Goal: Task Accomplishment & Management: Complete application form

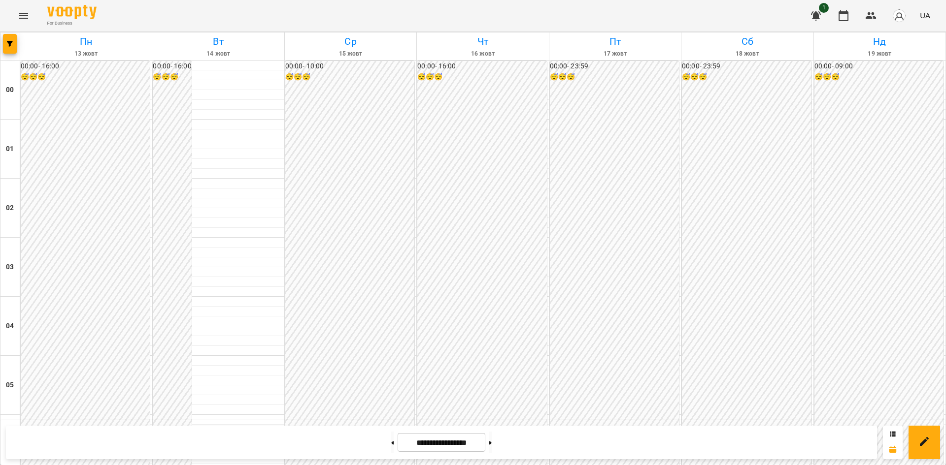
scroll to position [908, 0]
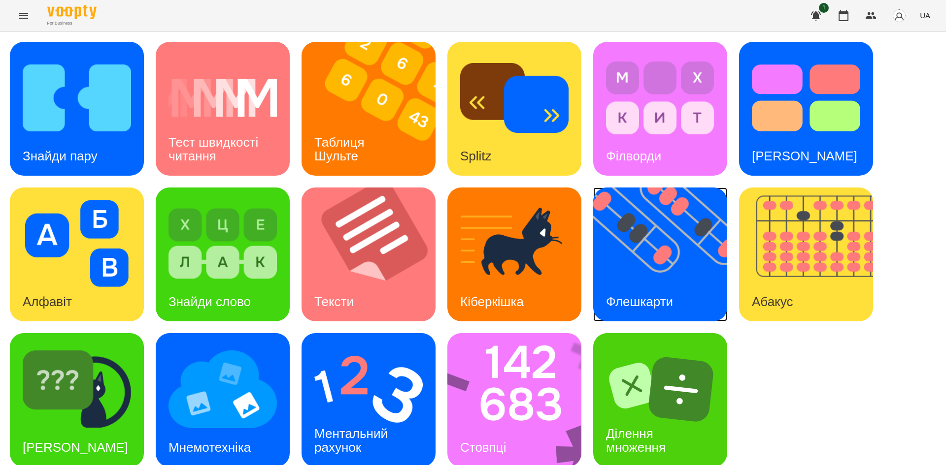
drag, startPoint x: 0, startPoint y: 0, endPoint x: 648, endPoint y: 269, distance: 701.7
click at [648, 269] on img at bounding box center [666, 255] width 146 height 134
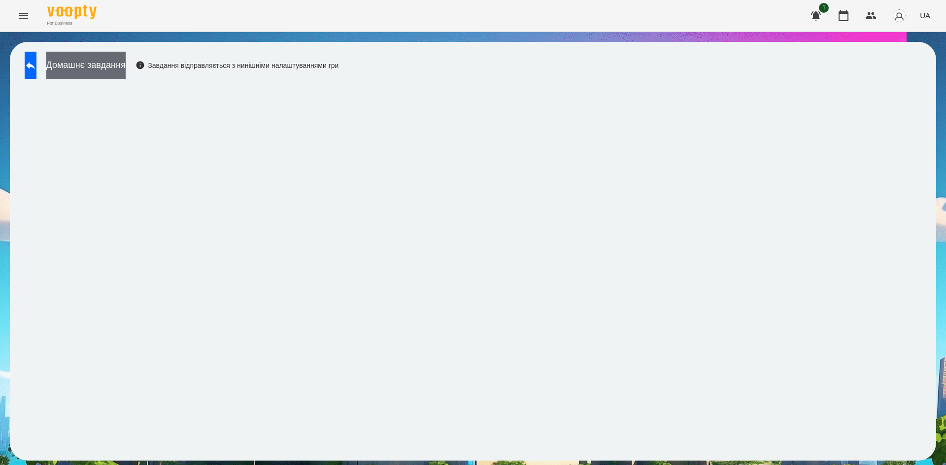
click at [126, 64] on button "Домашнє завдання" at bounding box center [85, 65] width 79 height 27
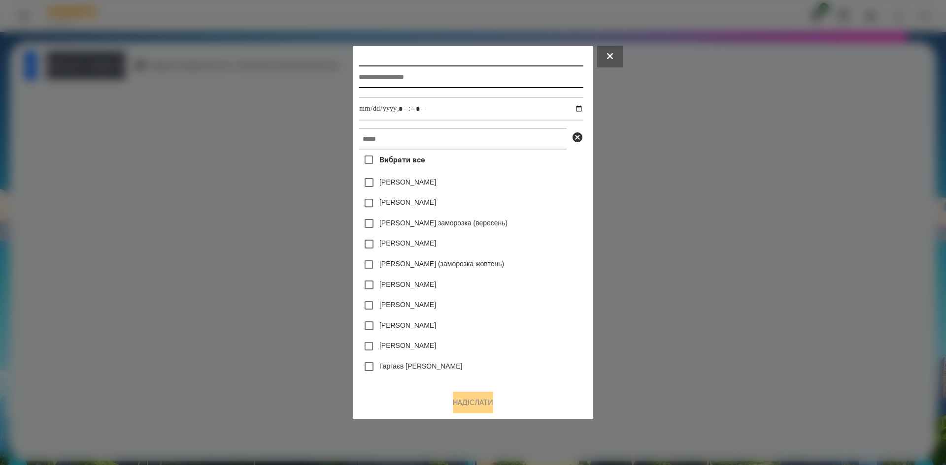
click at [369, 75] on input "text" at bounding box center [471, 77] width 224 height 23
type input "**********"
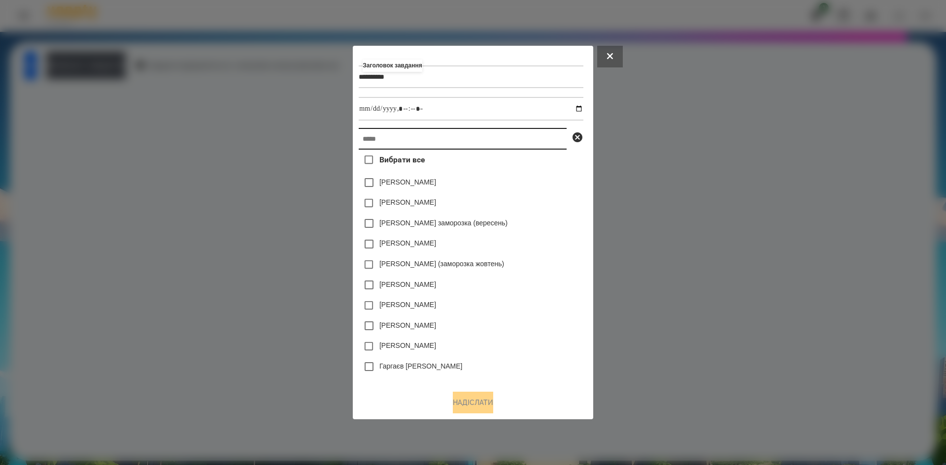
click at [371, 136] on input "text" at bounding box center [463, 139] width 208 height 22
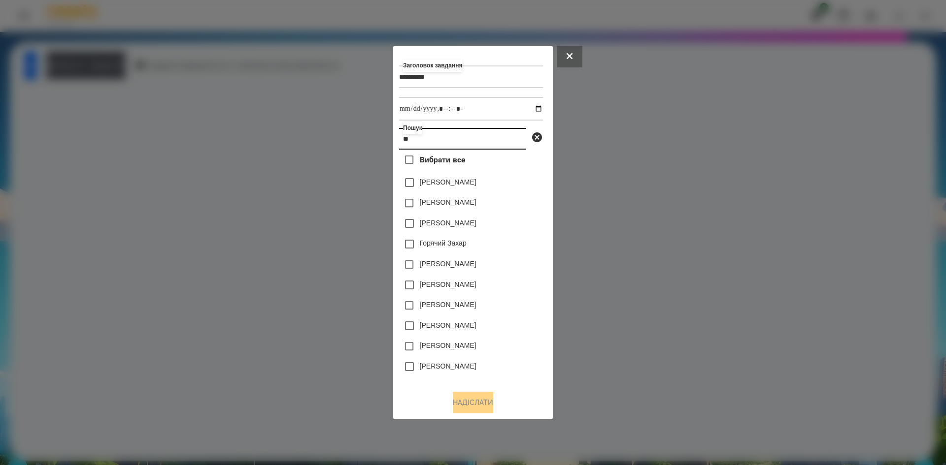
type input "*"
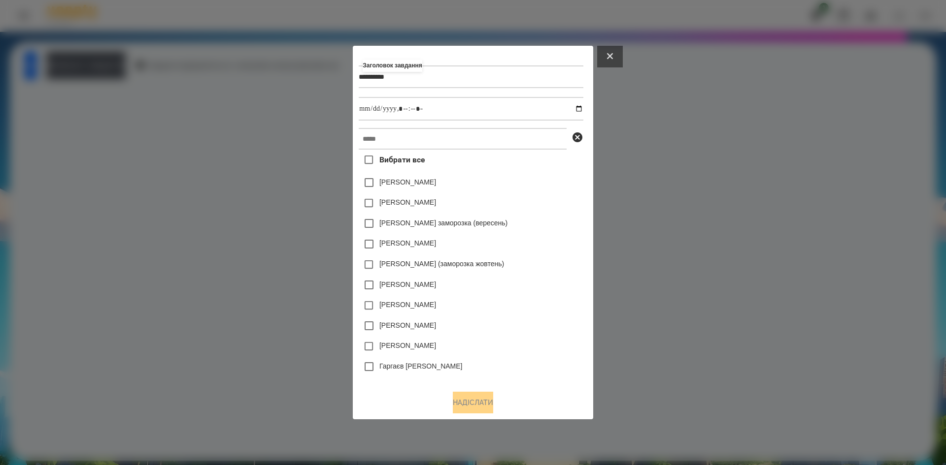
click at [623, 49] on button at bounding box center [610, 57] width 26 height 22
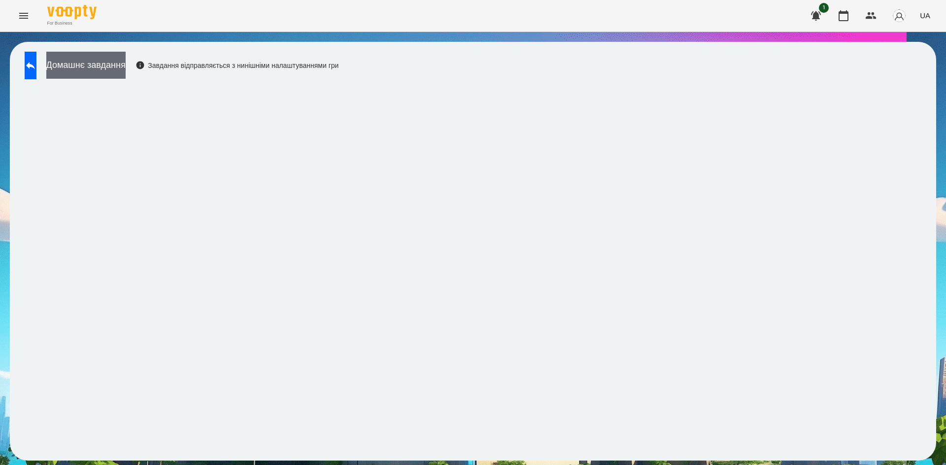
click at [126, 72] on button "Домашнє завдання" at bounding box center [85, 65] width 79 height 27
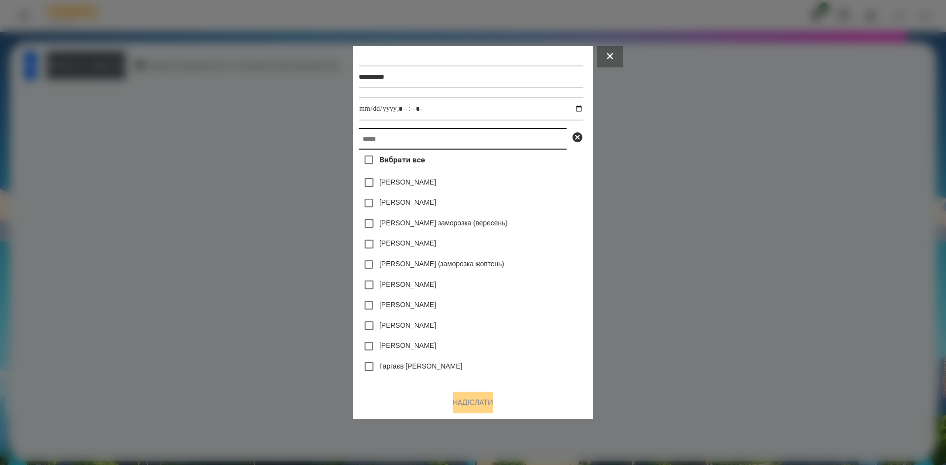
click at [394, 144] on input "text" at bounding box center [463, 139] width 208 height 22
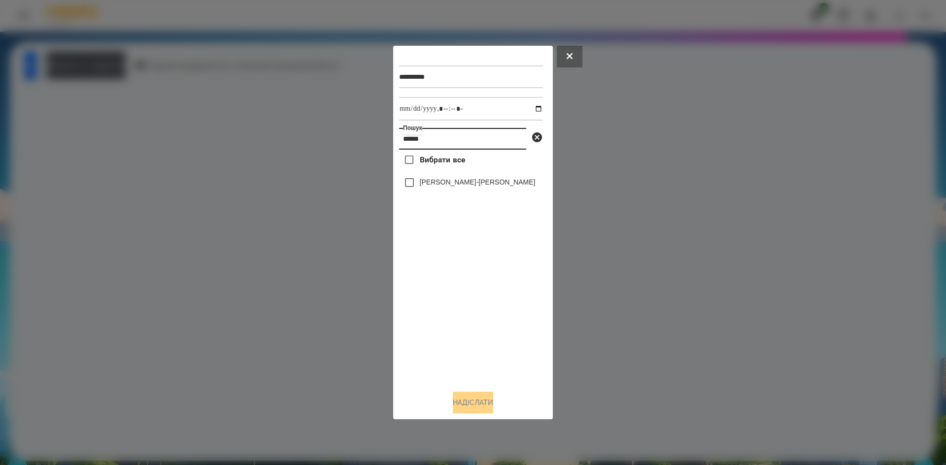
type input "******"
click at [530, 110] on input "datetime-local" at bounding box center [471, 109] width 144 height 24
type input "**********"
click at [426, 340] on div "Вибрати все [PERSON_NAME]-[PERSON_NAME]" at bounding box center [471, 266] width 144 height 233
click at [468, 398] on button "Надіслати" at bounding box center [473, 403] width 40 height 22
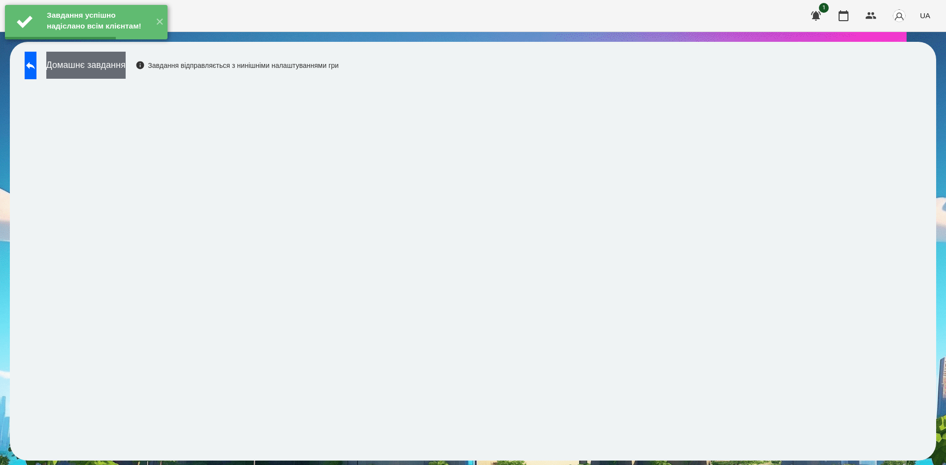
click at [126, 69] on button "Домашнє завдання" at bounding box center [85, 65] width 79 height 27
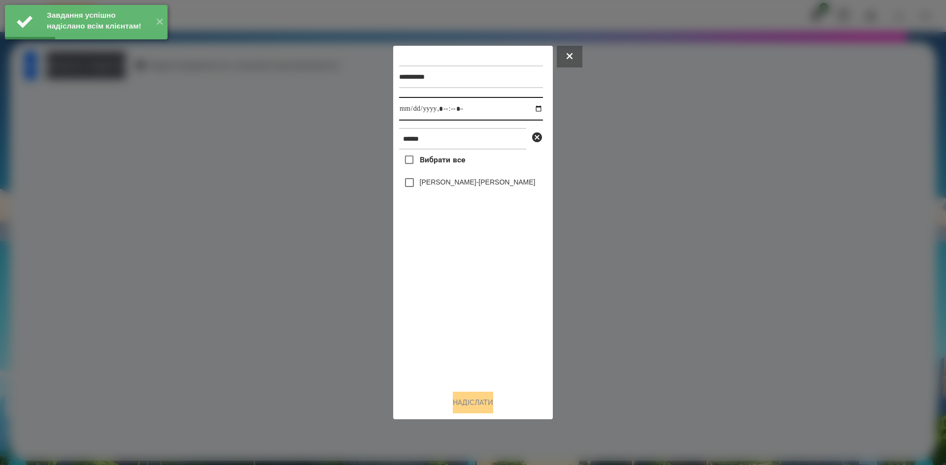
click at [531, 110] on input "datetime-local" at bounding box center [471, 109] width 144 height 24
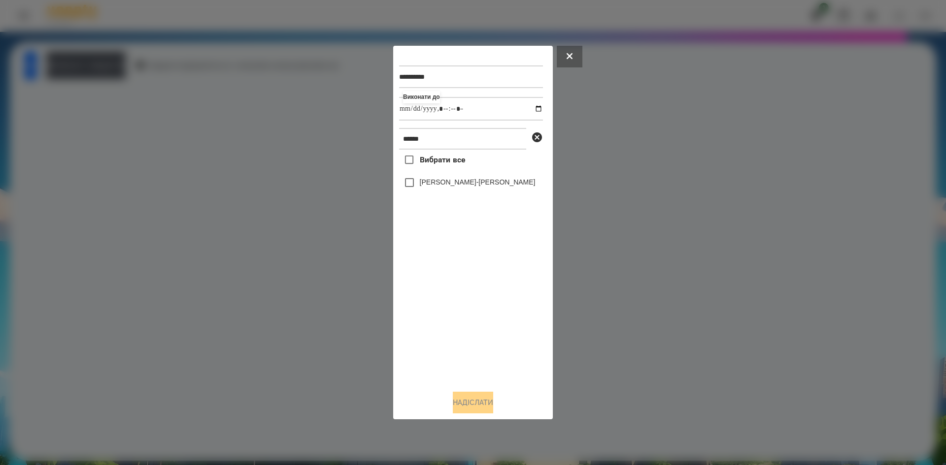
type input "**********"
click at [409, 189] on div "Вибрати все [PERSON_NAME]-[PERSON_NAME]" at bounding box center [471, 266] width 144 height 233
click at [684, 260] on div at bounding box center [473, 232] width 946 height 465
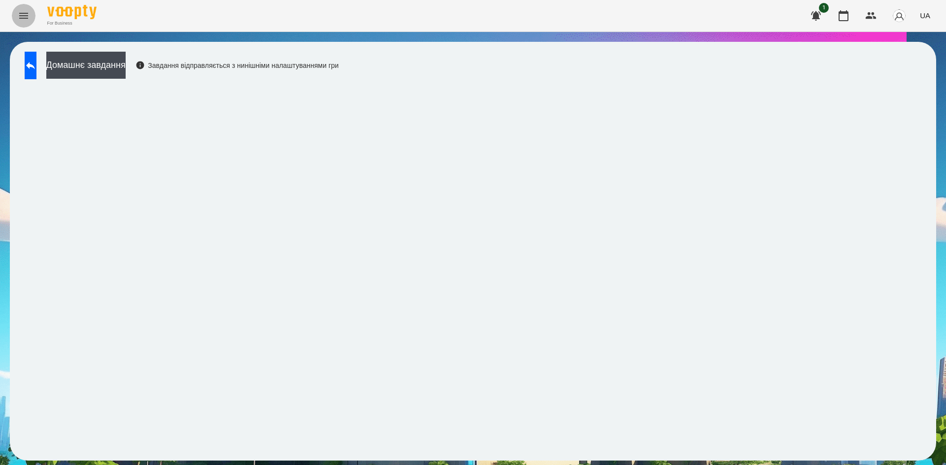
click at [24, 13] on icon "Menu" at bounding box center [23, 16] width 9 height 6
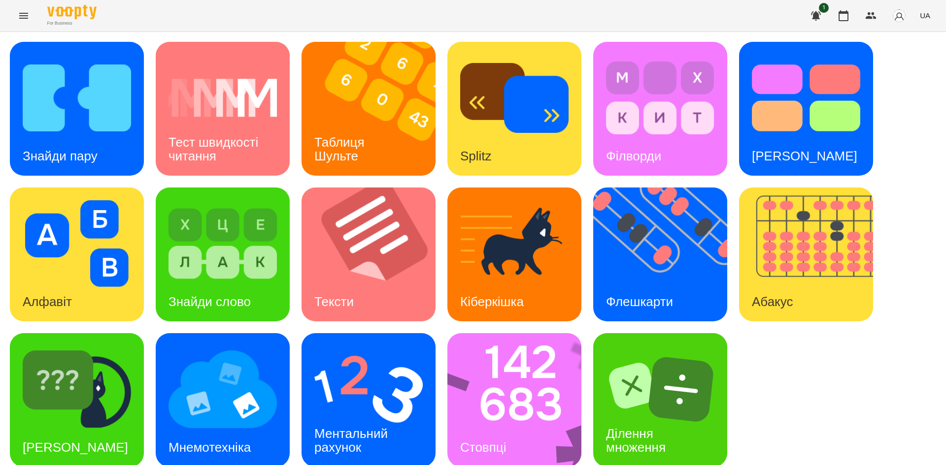
click at [590, 277] on div "Знайди пару Тест швидкості читання Таблиця [PERSON_NAME] Splitz Філворди Тест С…" at bounding box center [473, 255] width 926 height 426
click at [664, 269] on img at bounding box center [666, 255] width 146 height 134
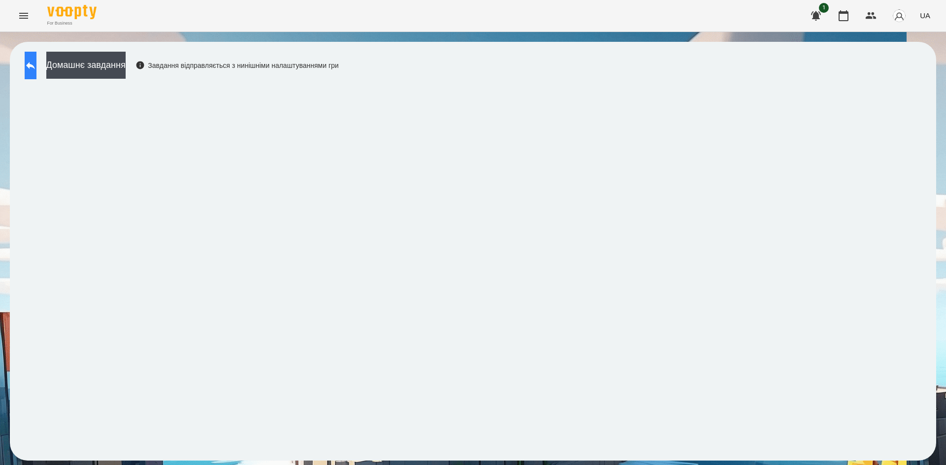
click at [33, 78] on button at bounding box center [31, 66] width 12 height 28
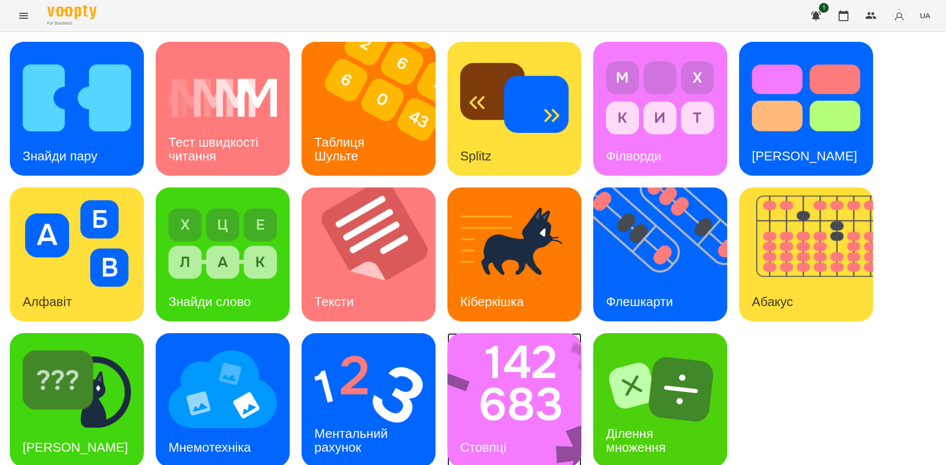
click at [502, 407] on img at bounding box center [520, 400] width 147 height 134
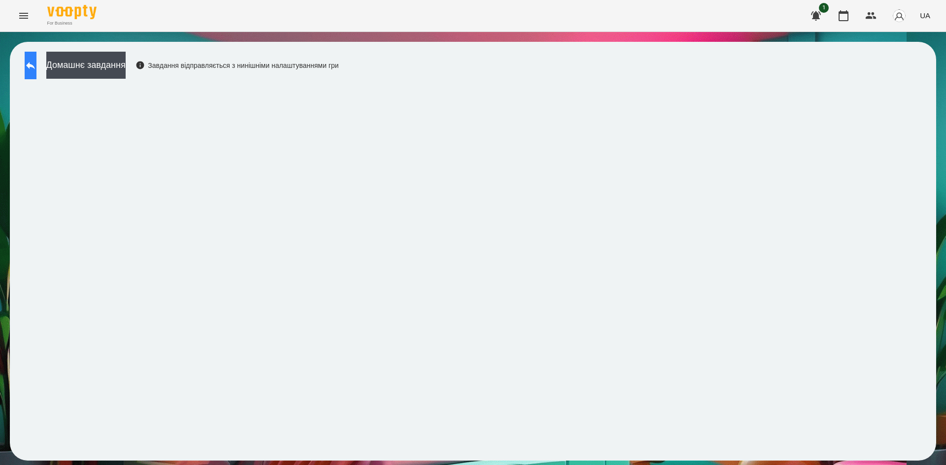
click at [36, 75] on button at bounding box center [31, 66] width 12 height 28
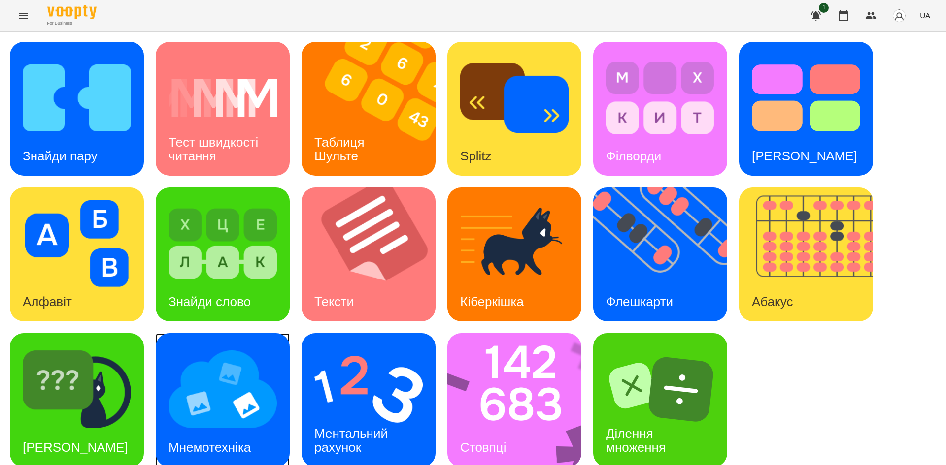
click at [253, 398] on img at bounding box center [222, 389] width 108 height 87
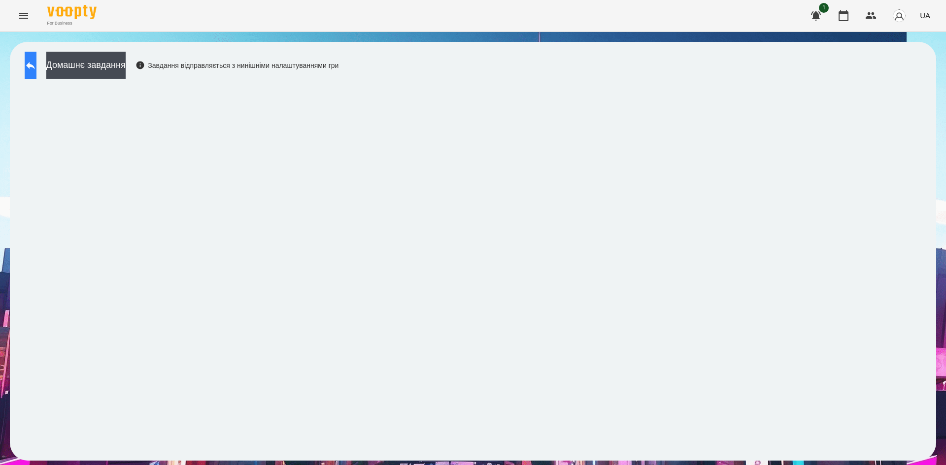
click at [36, 59] on button at bounding box center [31, 66] width 12 height 28
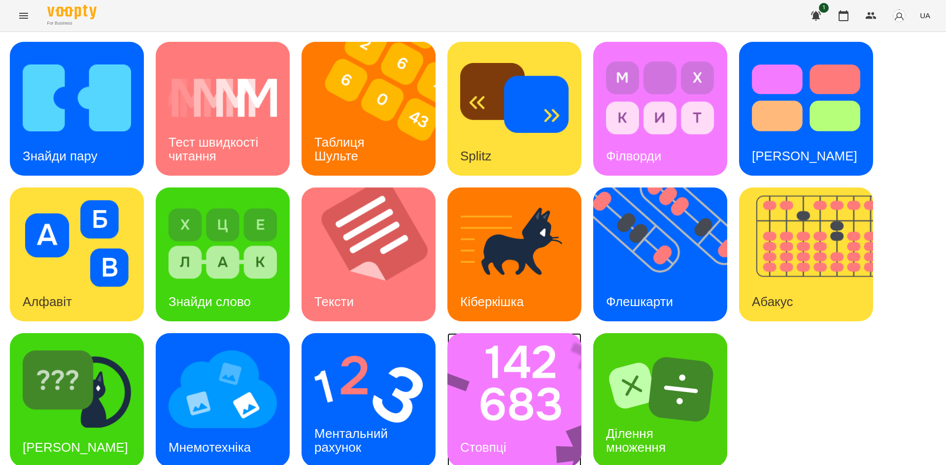
click at [520, 408] on img at bounding box center [520, 400] width 147 height 134
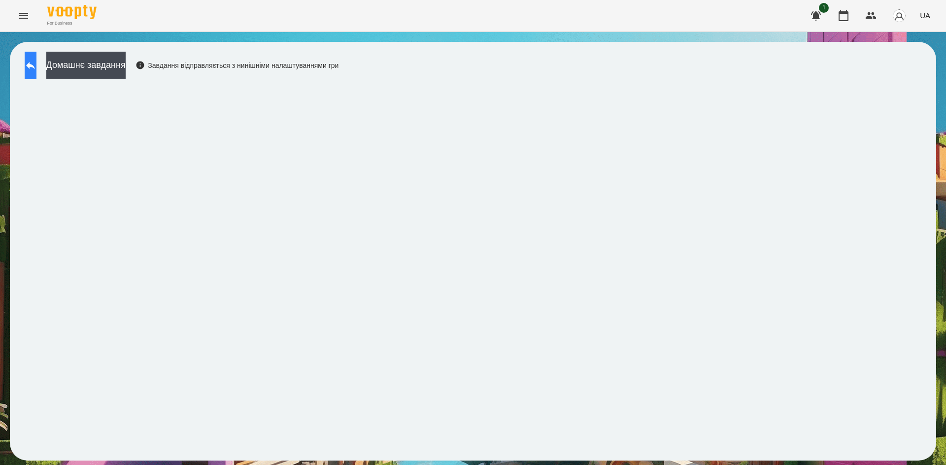
click at [36, 59] on button at bounding box center [31, 66] width 12 height 28
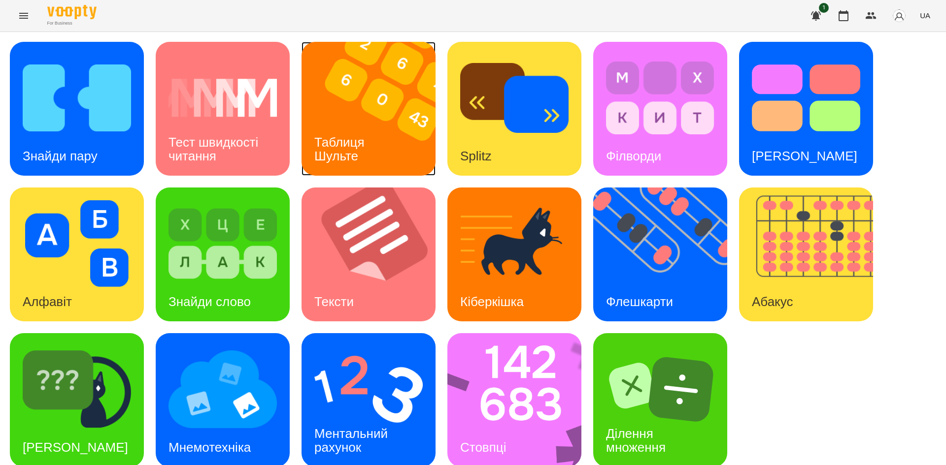
click at [358, 108] on img at bounding box center [374, 109] width 146 height 134
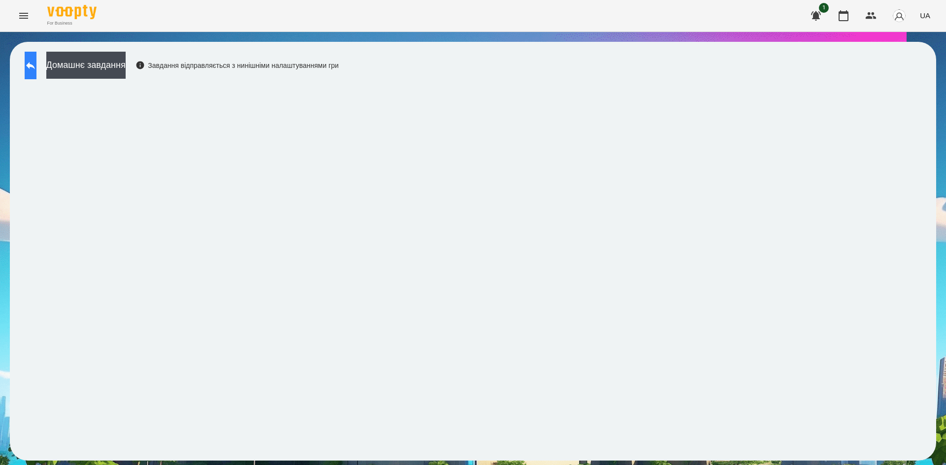
click at [36, 65] on icon at bounding box center [31, 66] width 12 height 12
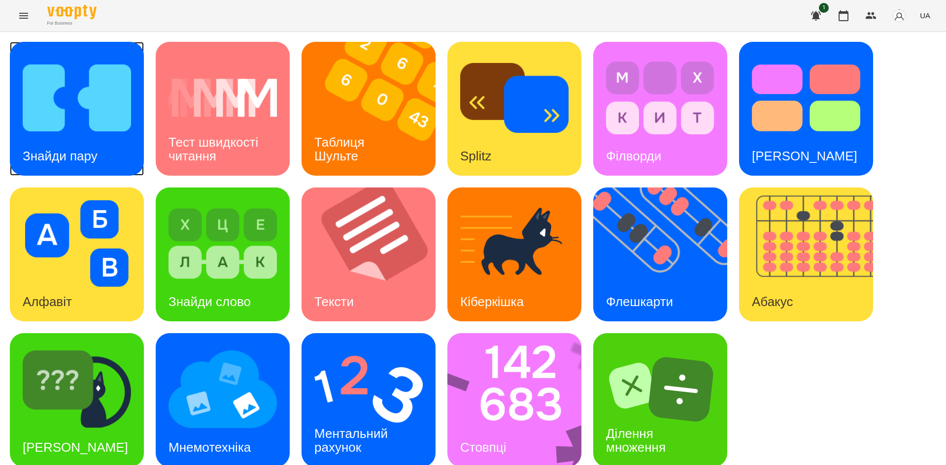
click at [42, 65] on img at bounding box center [77, 98] width 108 height 87
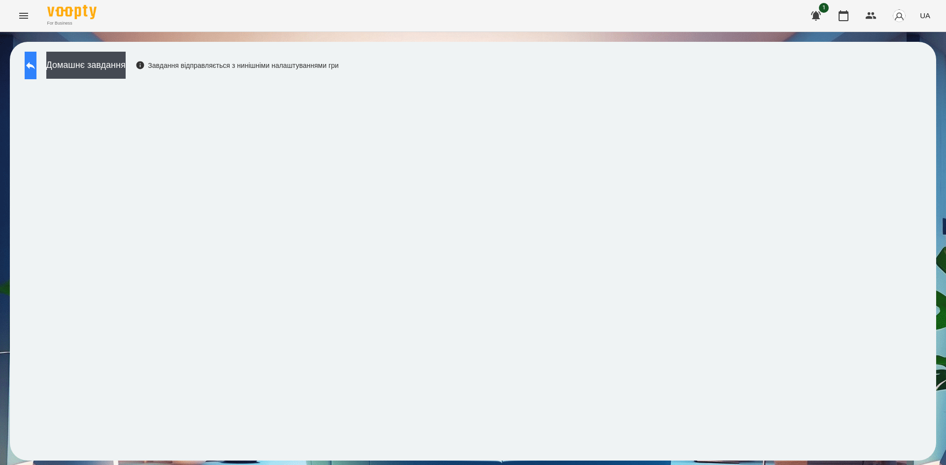
click at [36, 78] on button at bounding box center [31, 66] width 12 height 28
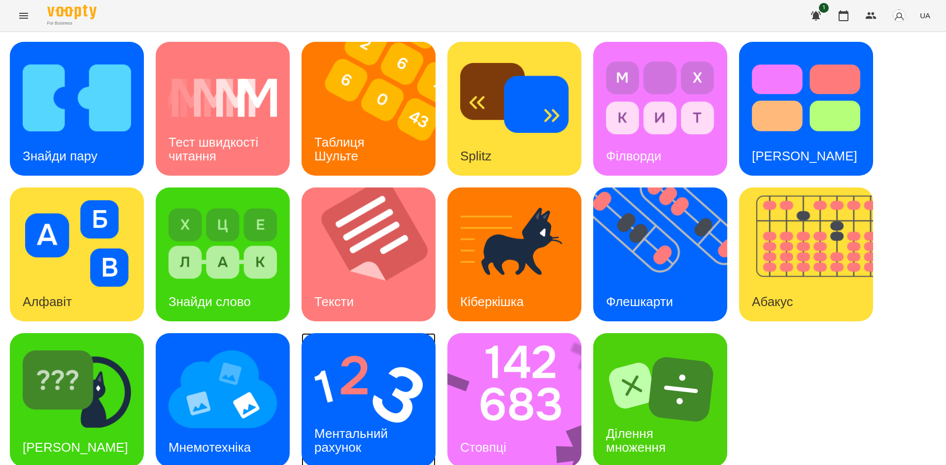
click at [337, 390] on img at bounding box center [368, 389] width 108 height 87
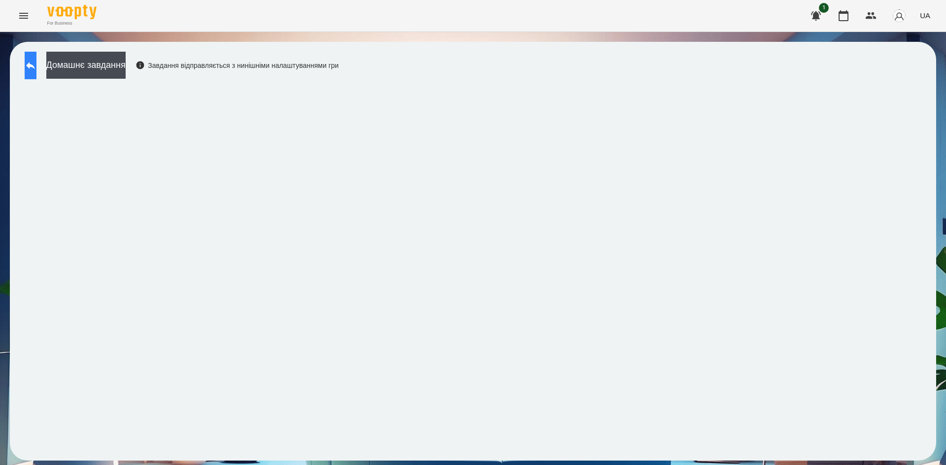
click at [36, 72] on button at bounding box center [31, 66] width 12 height 28
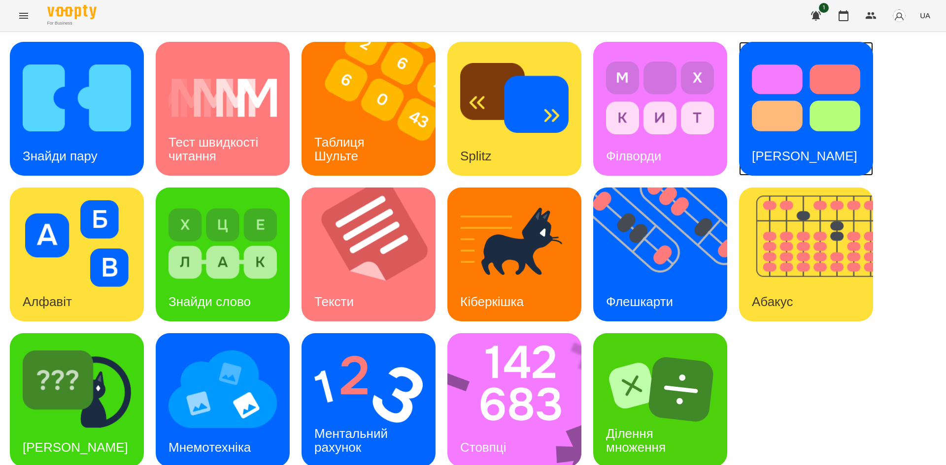
click at [802, 144] on div "[PERSON_NAME]" at bounding box center [804, 156] width 131 height 39
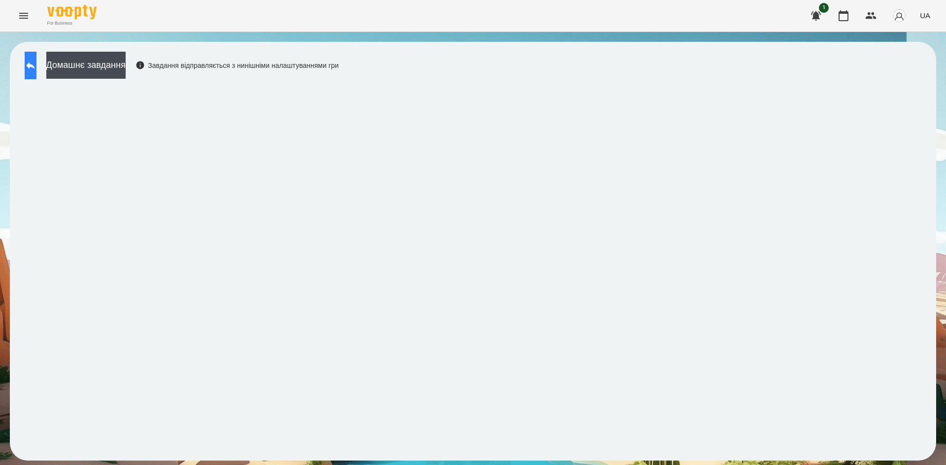
click at [36, 75] on button at bounding box center [31, 66] width 12 height 28
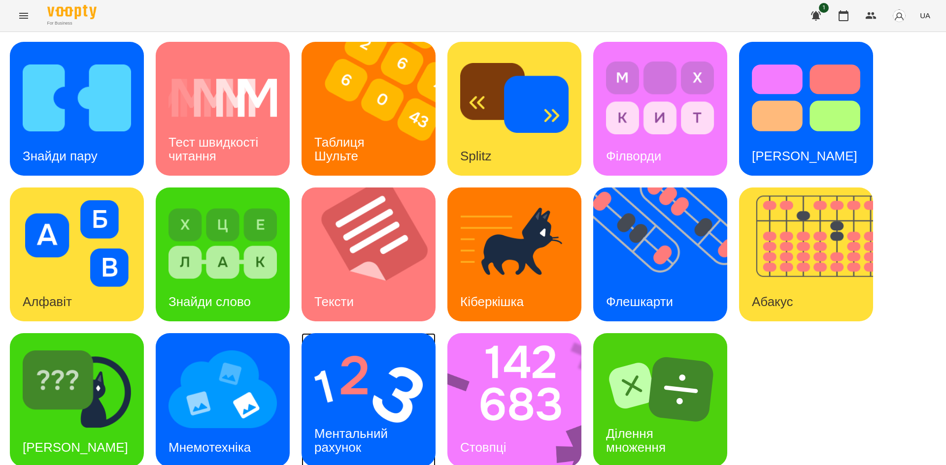
click at [361, 395] on img at bounding box center [368, 389] width 108 height 87
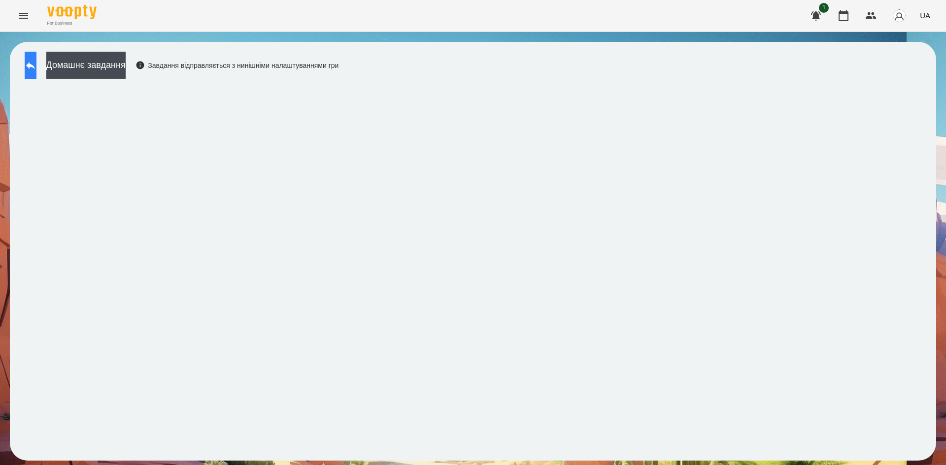
click at [36, 71] on button at bounding box center [31, 66] width 12 height 28
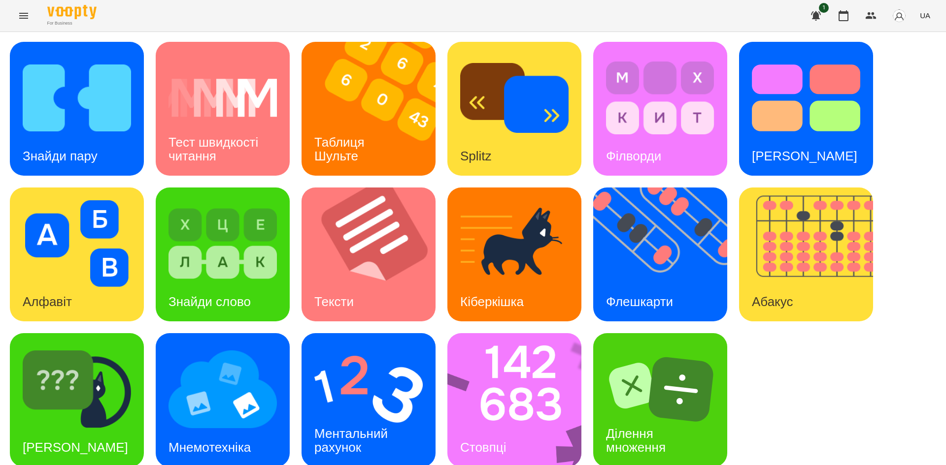
scroll to position [12, 0]
click at [459, 247] on div "Кіберкішка" at bounding box center [514, 255] width 134 height 134
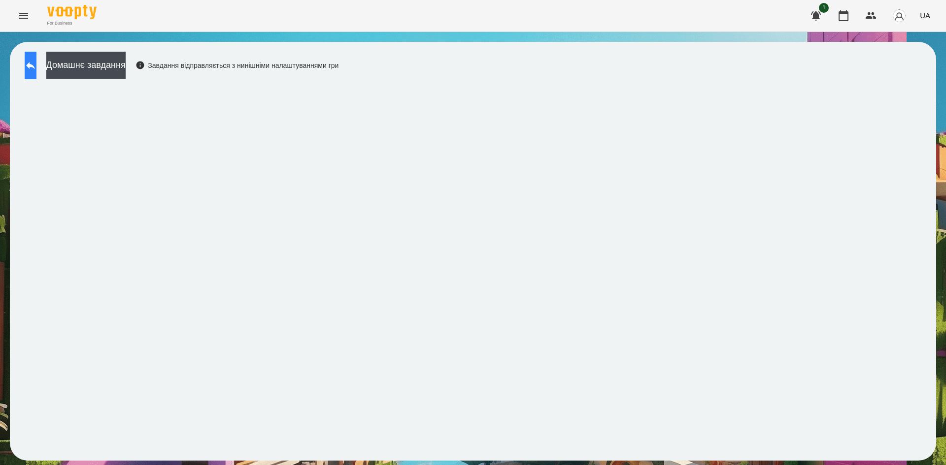
click at [36, 77] on button at bounding box center [31, 66] width 12 height 28
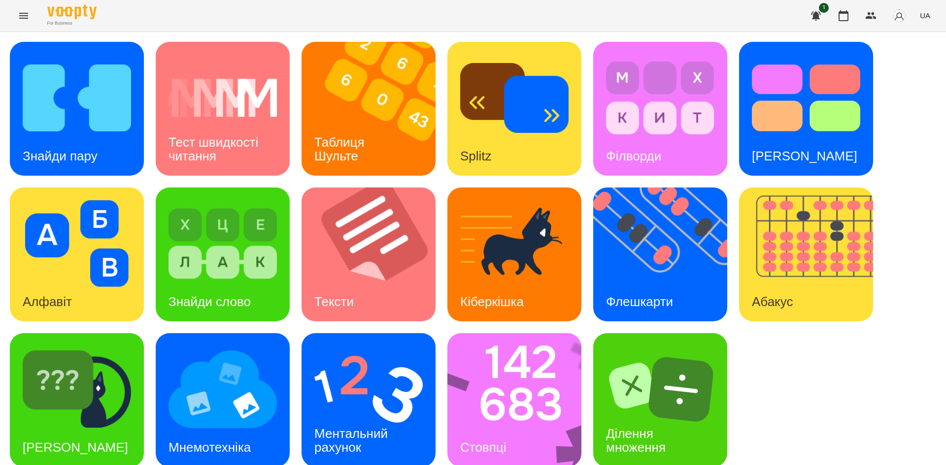
scroll to position [12, 0]
click at [351, 381] on img at bounding box center [368, 389] width 108 height 87
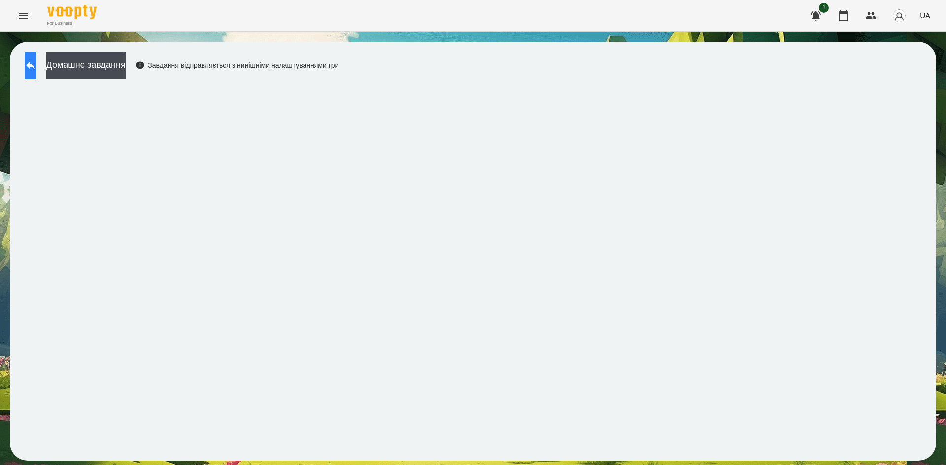
click at [36, 68] on icon at bounding box center [31, 66] width 12 height 12
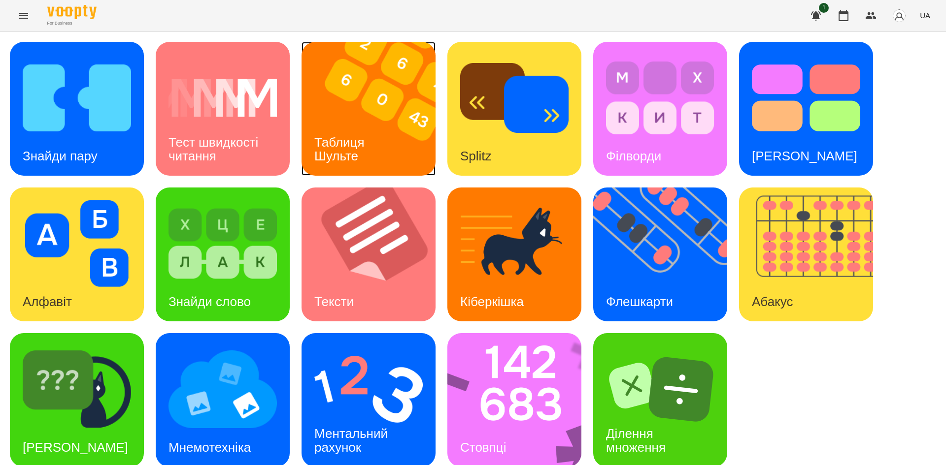
click at [314, 136] on div "Таблиця Шульте" at bounding box center [340, 149] width 79 height 53
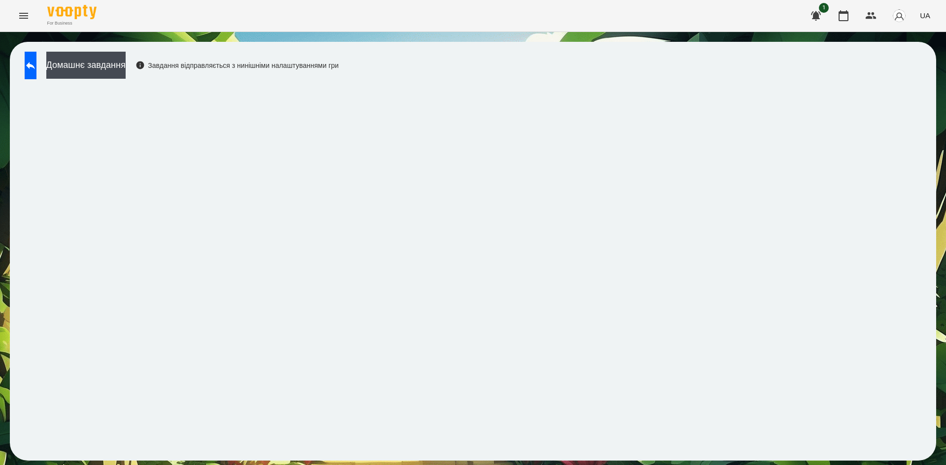
click at [34, 80] on div "Домашнє завдання Завдання відправляється з нинішніми налаштуваннями гри" at bounding box center [179, 68] width 319 height 33
click at [34, 74] on button at bounding box center [31, 66] width 12 height 28
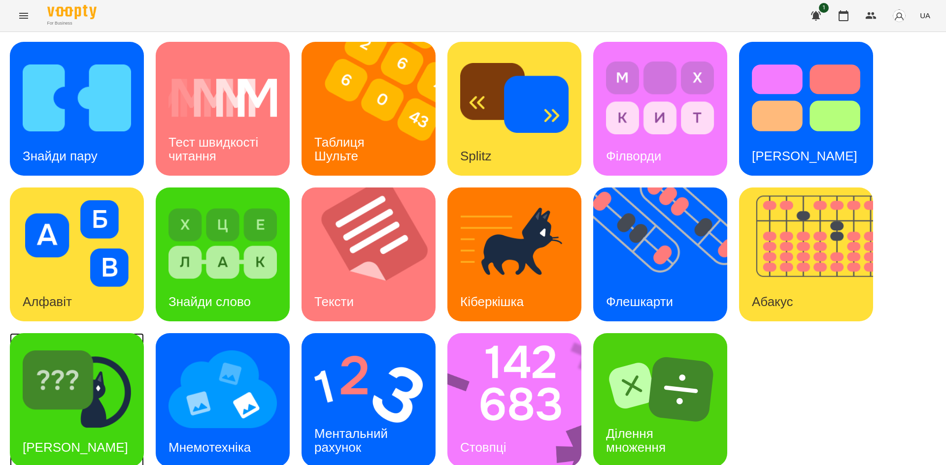
click at [89, 410] on img at bounding box center [77, 389] width 108 height 87
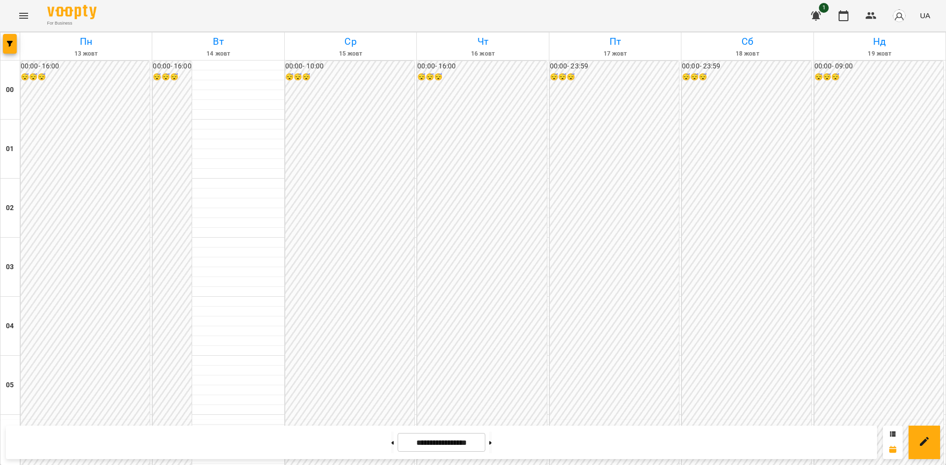
scroll to position [908, 0]
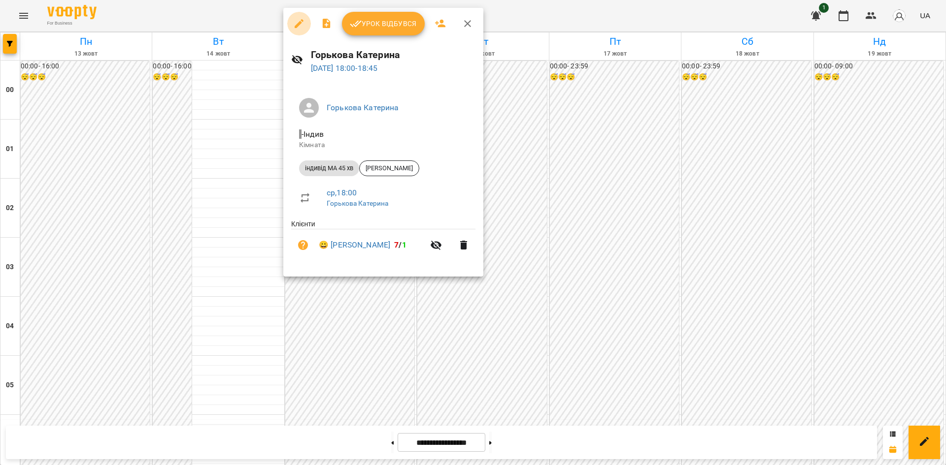
click at [296, 25] on icon "button" at bounding box center [299, 23] width 9 height 9
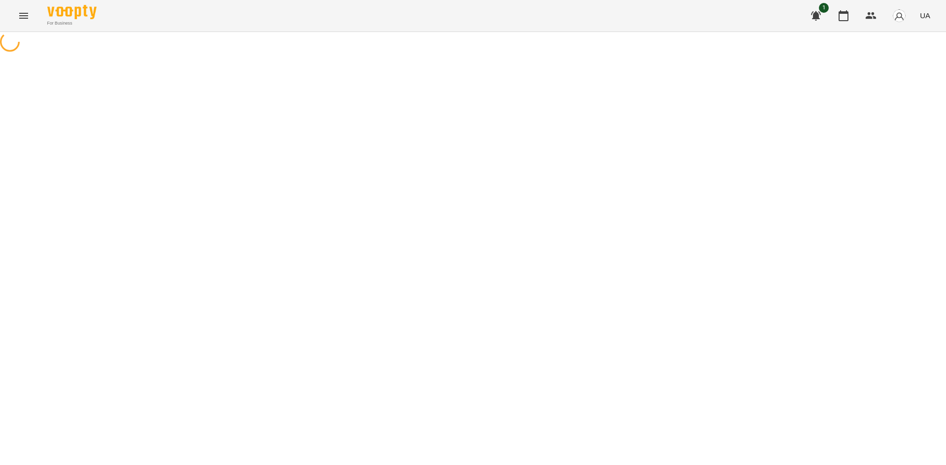
select select "**********"
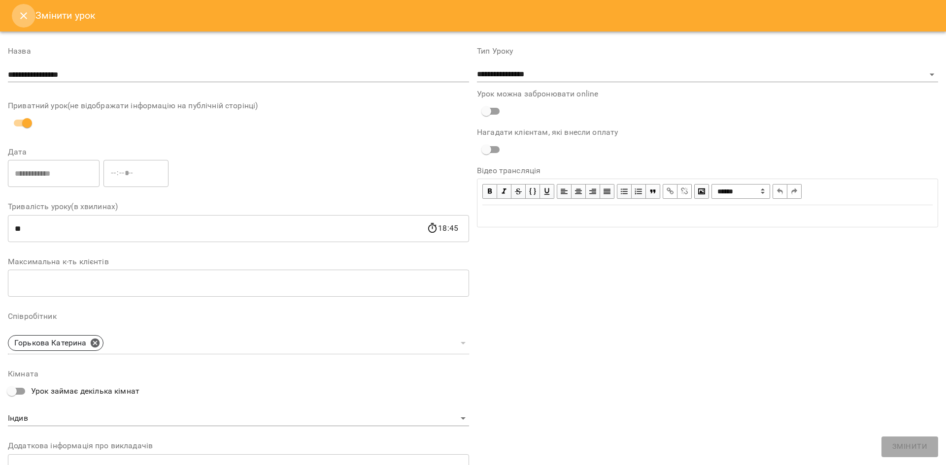
click at [17, 14] on button "Close" at bounding box center [24, 16] width 24 height 24
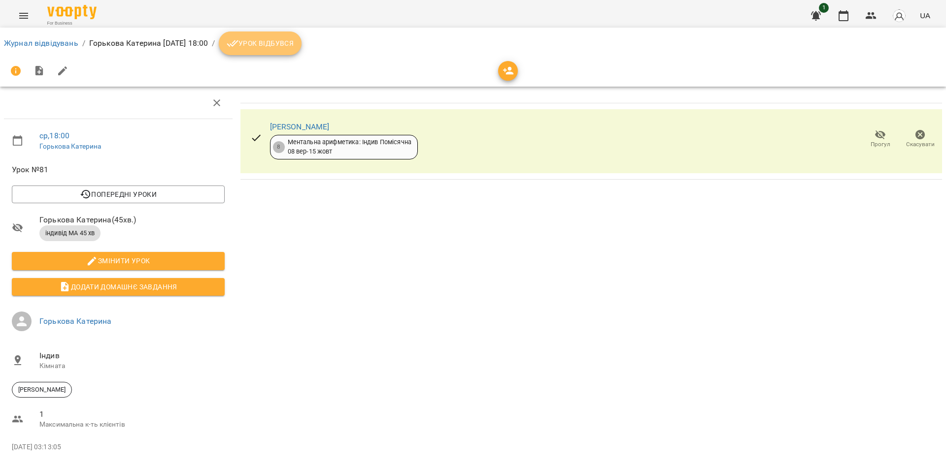
click at [294, 45] on span "Урок відбувся" at bounding box center [260, 43] width 67 height 12
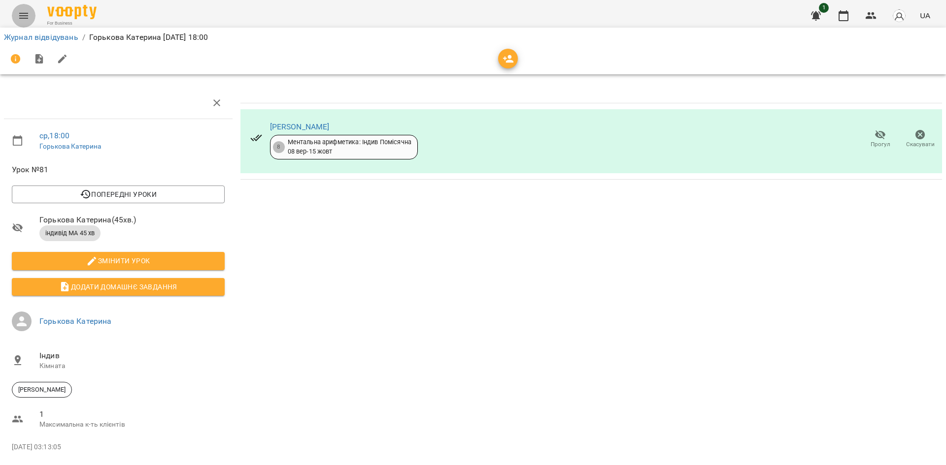
click at [27, 18] on icon "Menu" at bounding box center [23, 16] width 9 height 6
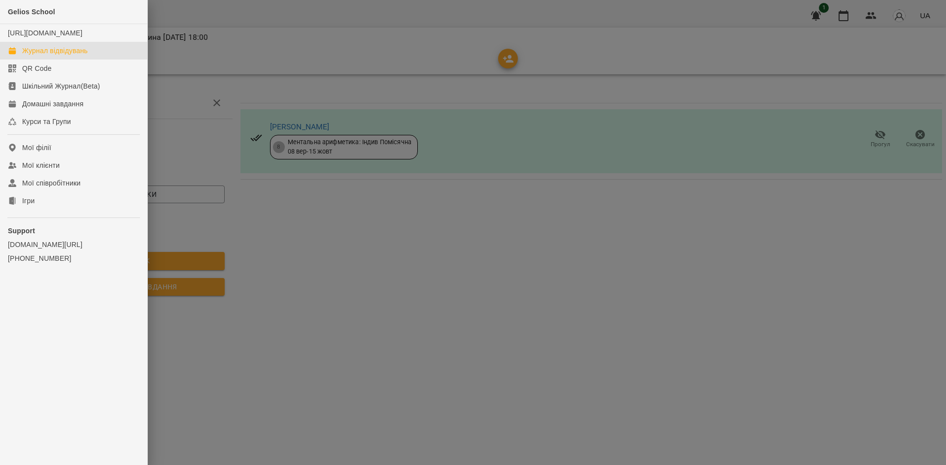
click at [57, 56] on div "Журнал відвідувань" at bounding box center [55, 51] width 66 height 10
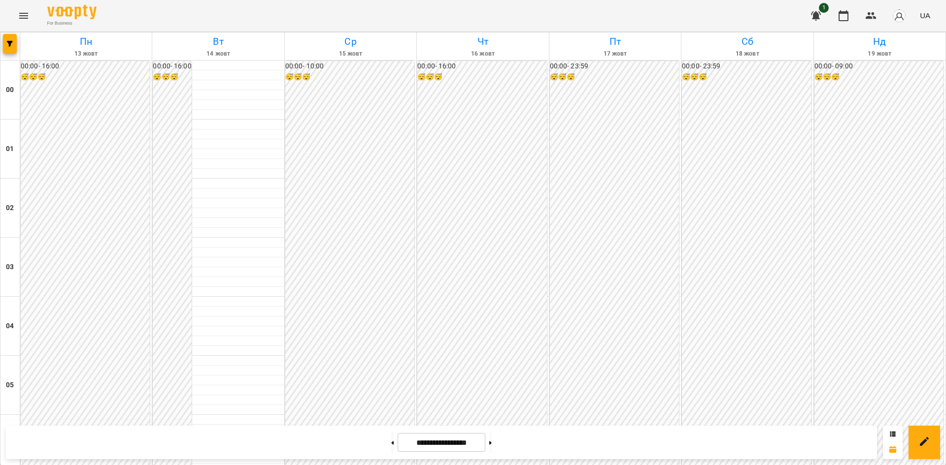
scroll to position [776, 0]
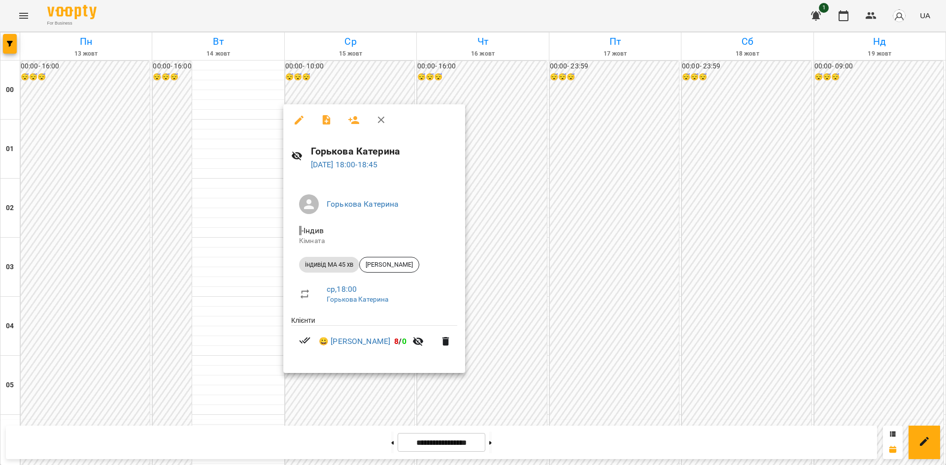
click at [615, 189] on div at bounding box center [473, 232] width 946 height 465
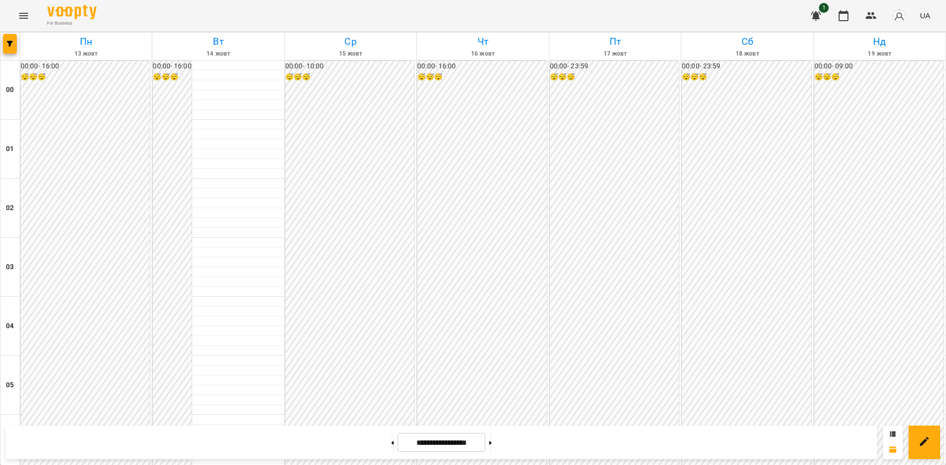
scroll to position [486, 0]
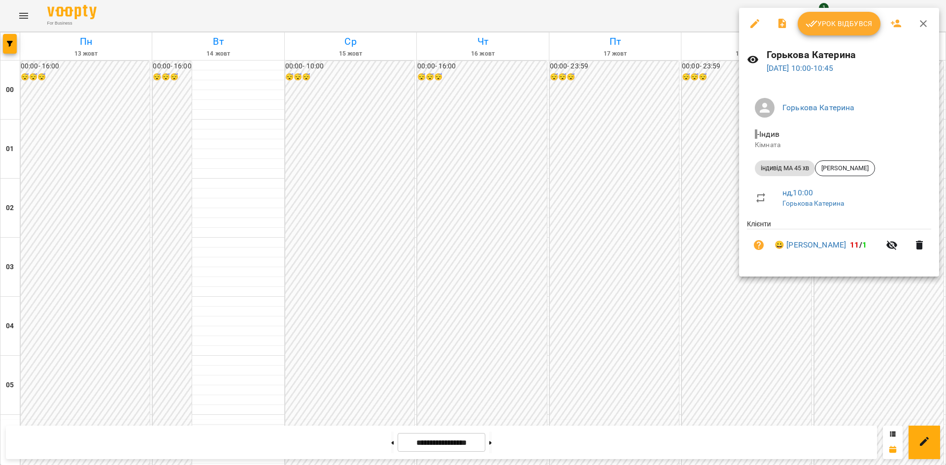
click at [845, 344] on div at bounding box center [473, 232] width 946 height 465
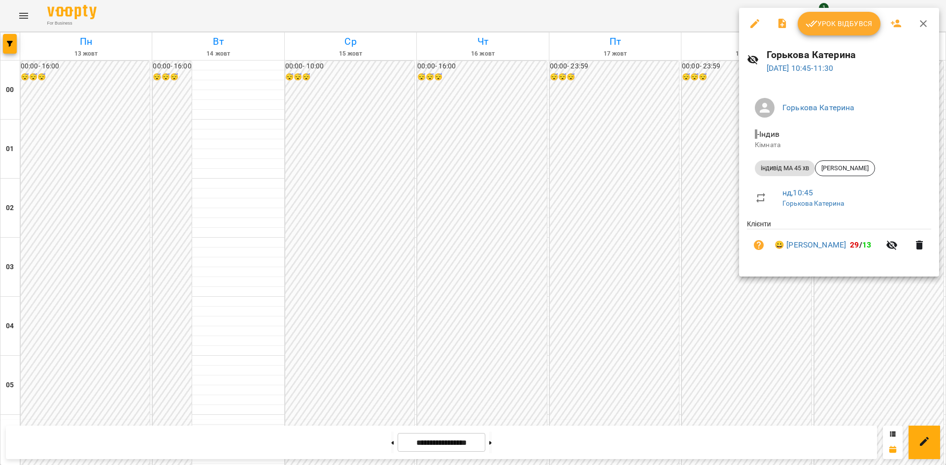
click at [678, 311] on div at bounding box center [473, 232] width 946 height 465
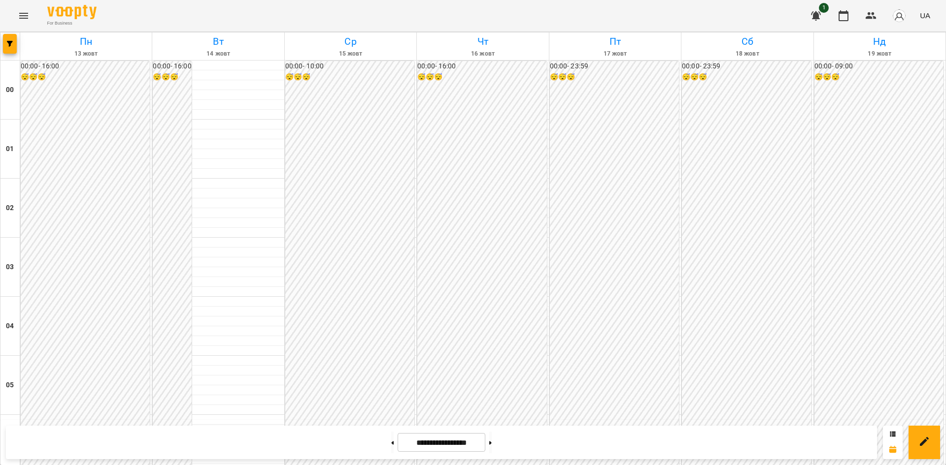
scroll to position [878, 0]
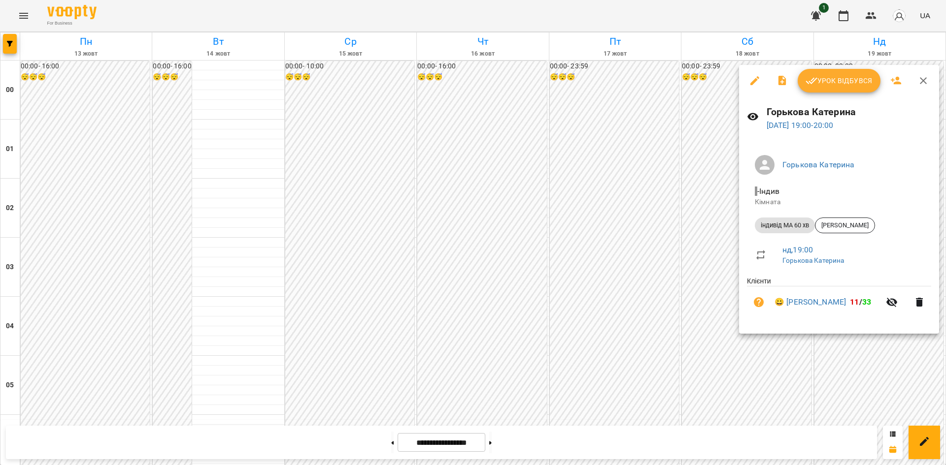
click at [686, 352] on div at bounding box center [473, 232] width 946 height 465
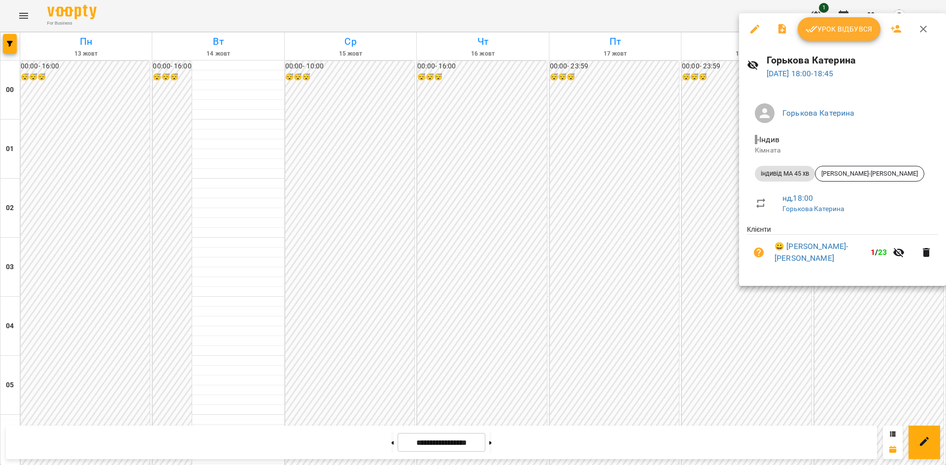
click at [780, 322] on div at bounding box center [473, 232] width 946 height 465
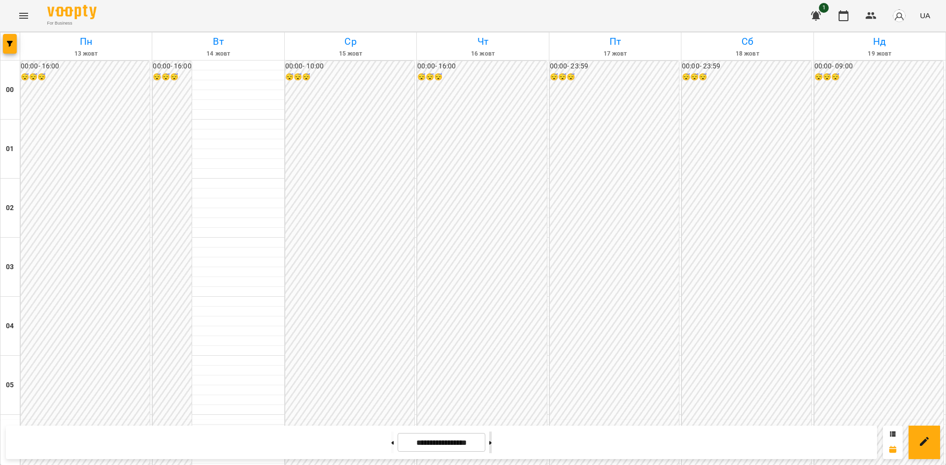
click at [492, 447] on button at bounding box center [490, 443] width 2 height 22
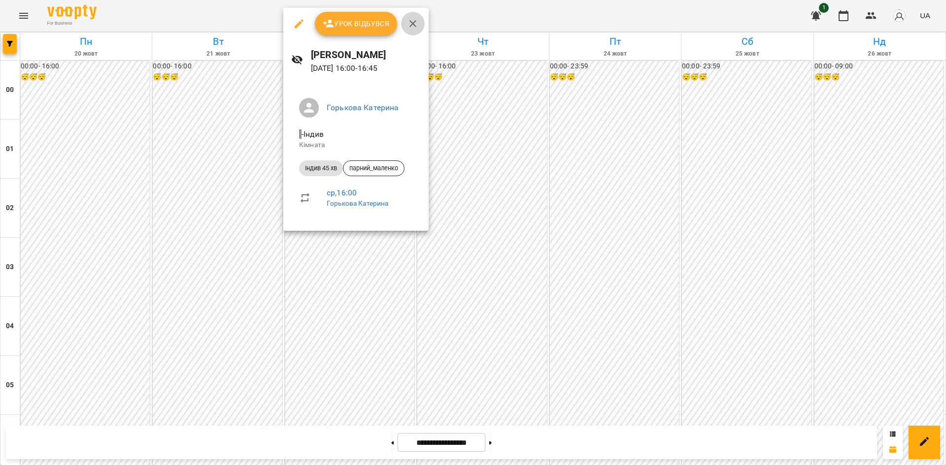
click at [413, 25] on icon "button" at bounding box center [412, 23] width 7 height 7
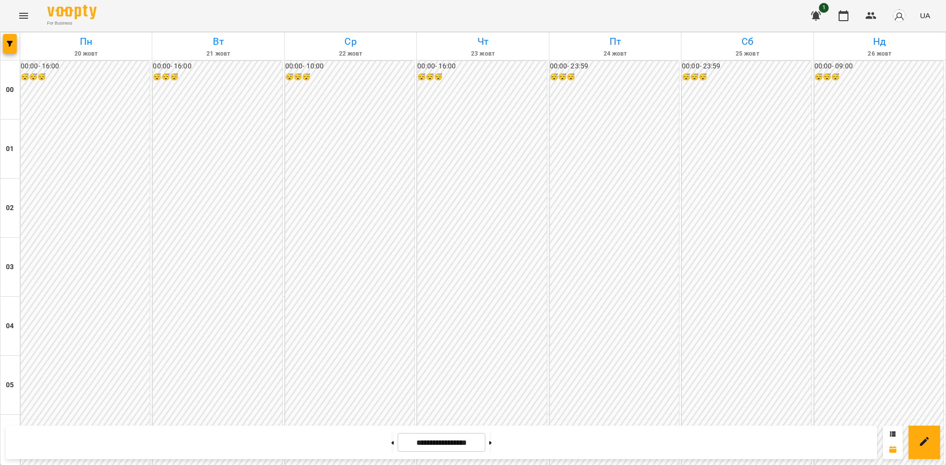
scroll to position [914, 0]
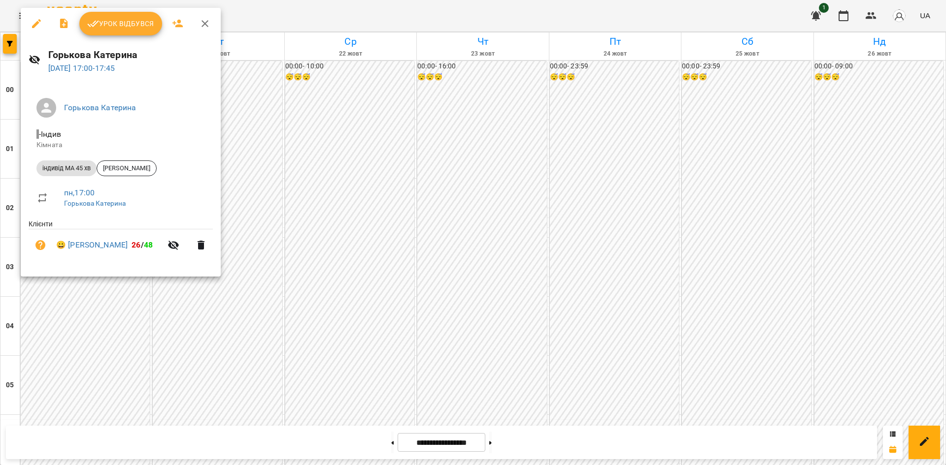
click at [247, 296] on div at bounding box center [473, 232] width 946 height 465
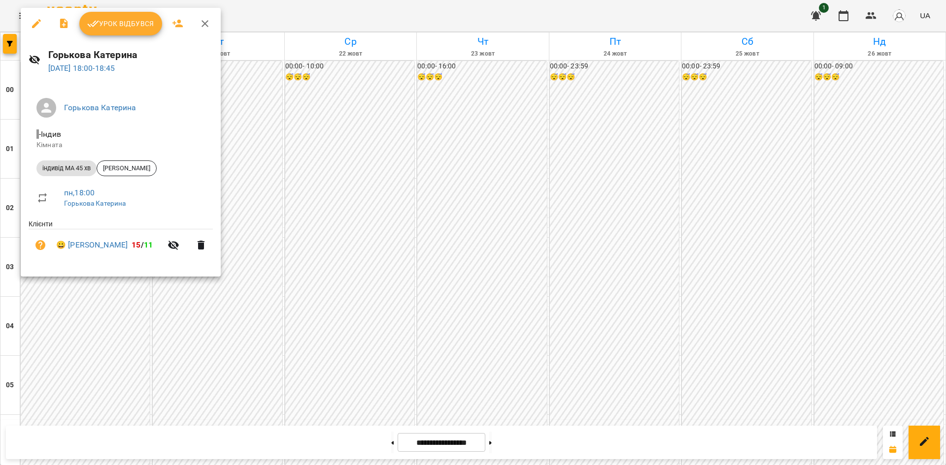
click at [193, 352] on div at bounding box center [473, 232] width 946 height 465
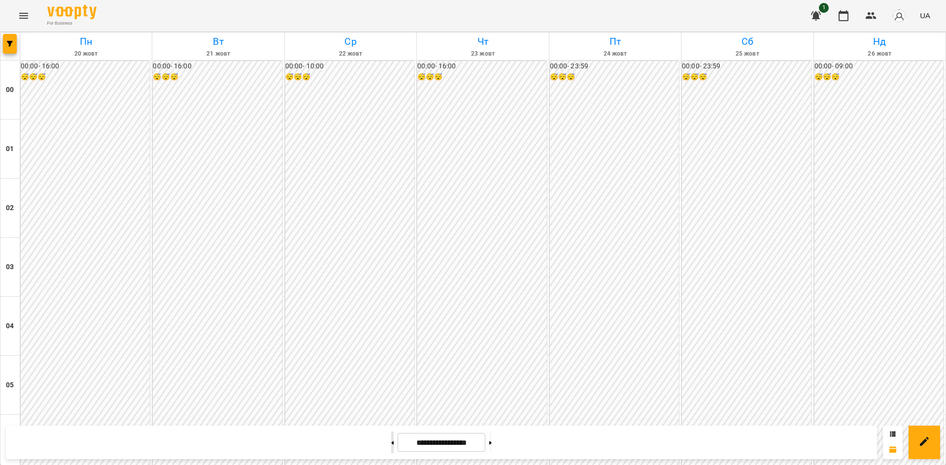
click at [391, 451] on button at bounding box center [392, 443] width 2 height 22
type input "**********"
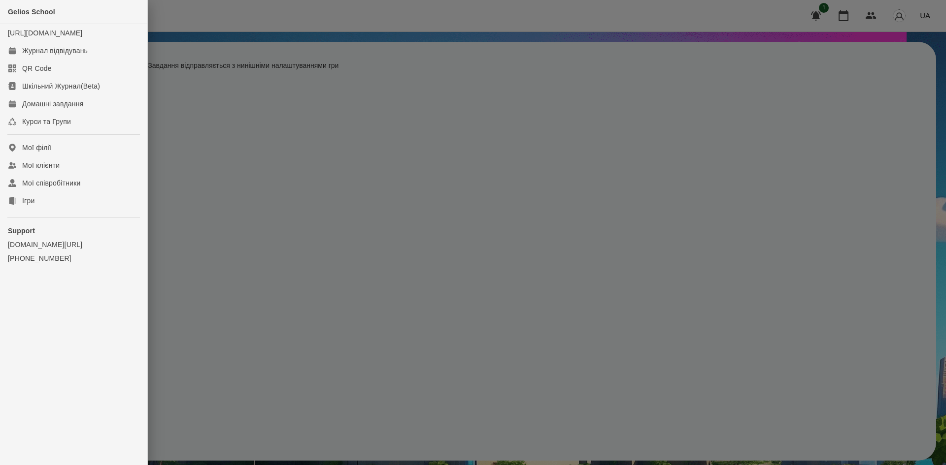
click at [337, 370] on div at bounding box center [473, 232] width 946 height 465
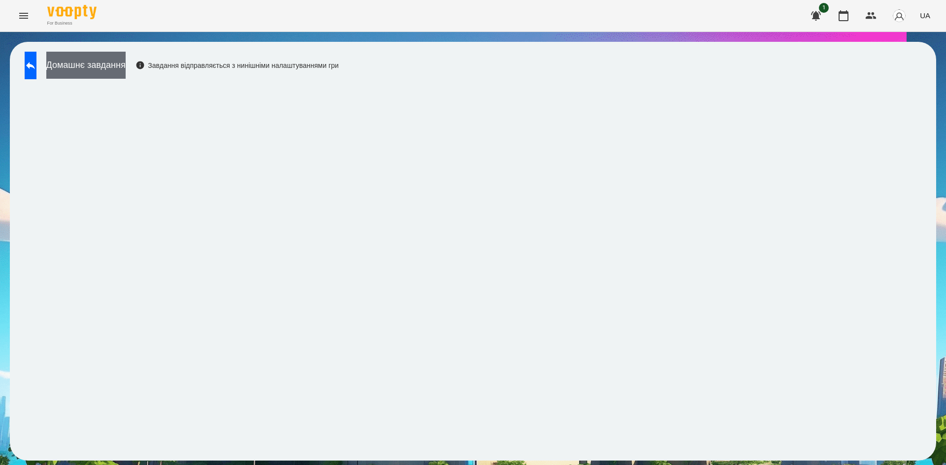
click at [95, 72] on button "Домашнє завдання" at bounding box center [85, 65] width 79 height 27
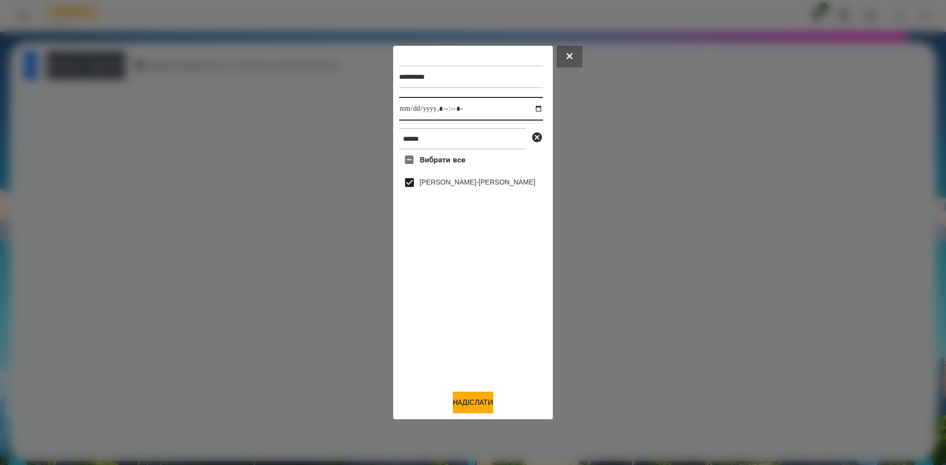
click at [530, 109] on input "datetime-local" at bounding box center [471, 109] width 144 height 24
click at [463, 402] on button "Надіслати" at bounding box center [473, 403] width 40 height 22
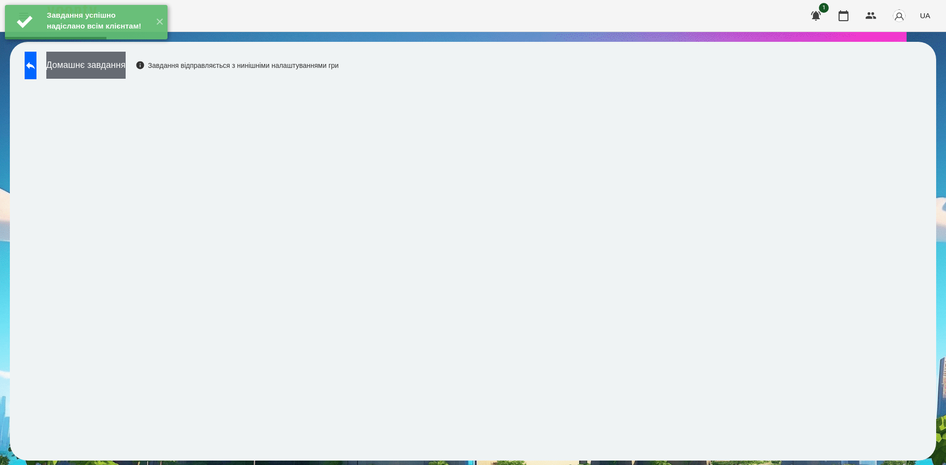
click at [126, 65] on button "Домашнє завдання" at bounding box center [85, 65] width 79 height 27
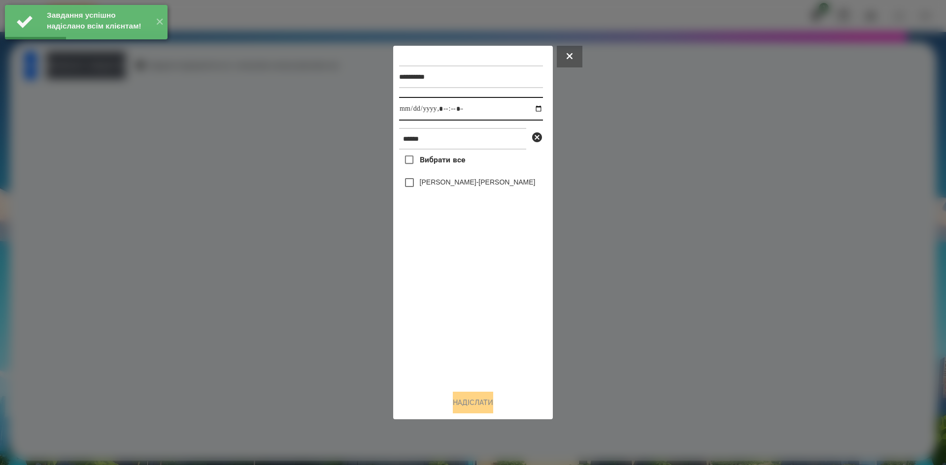
click at [531, 109] on input "datetime-local" at bounding box center [471, 109] width 144 height 24
type input "**********"
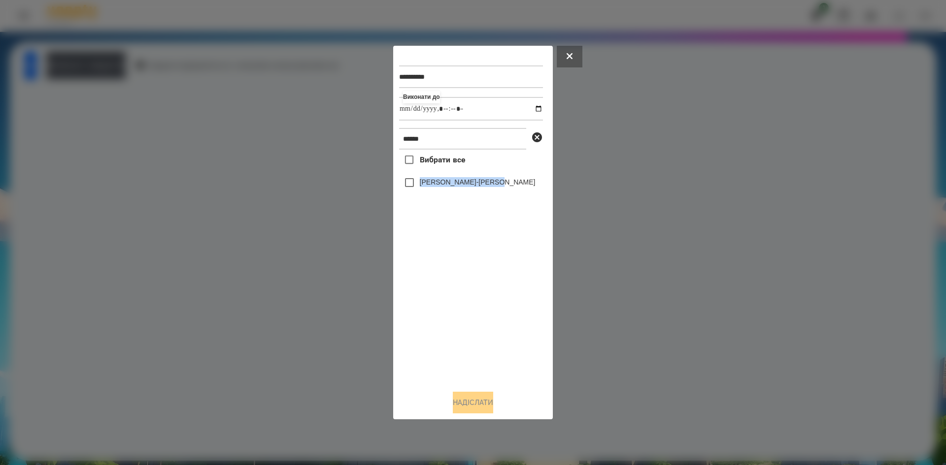
click at [408, 186] on div "Вибрати все [PERSON_NAME]-[PERSON_NAME]" at bounding box center [471, 266] width 144 height 233
click at [468, 408] on button "Надіслати" at bounding box center [473, 403] width 40 height 22
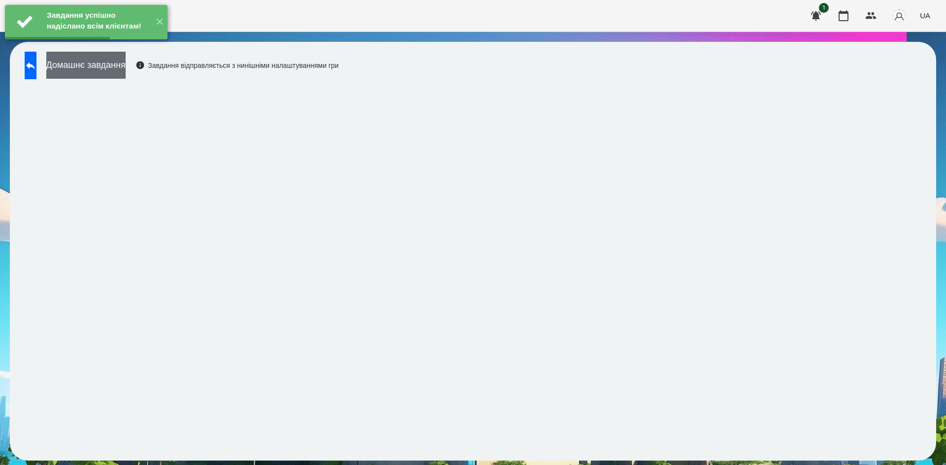
click at [126, 65] on button "Домашнє завдання" at bounding box center [85, 65] width 79 height 27
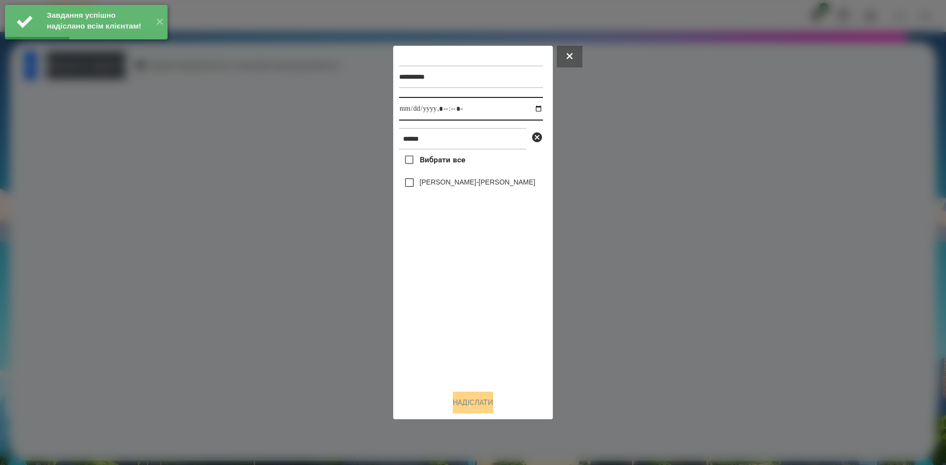
click at [530, 109] on input "datetime-local" at bounding box center [471, 109] width 144 height 24
type input "**********"
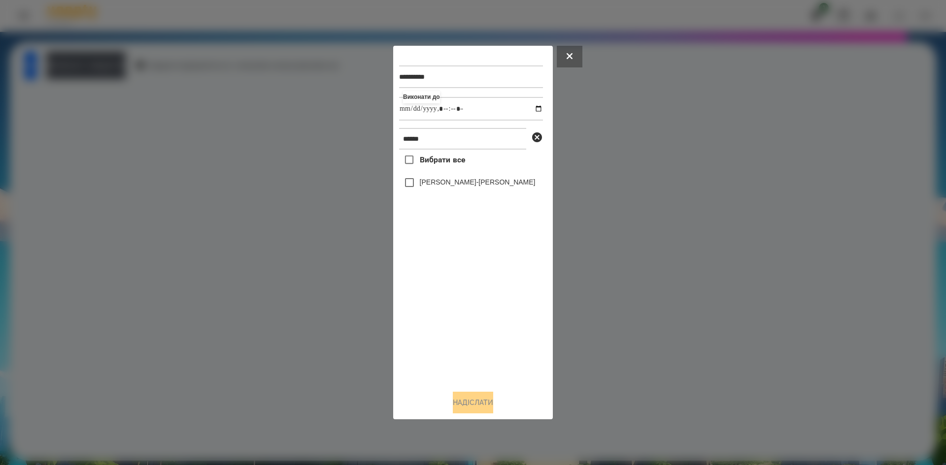
click at [451, 322] on div "Вибрати все [PERSON_NAME]-[PERSON_NAME]" at bounding box center [471, 266] width 144 height 233
click at [470, 400] on button "Надіслати" at bounding box center [473, 403] width 40 height 22
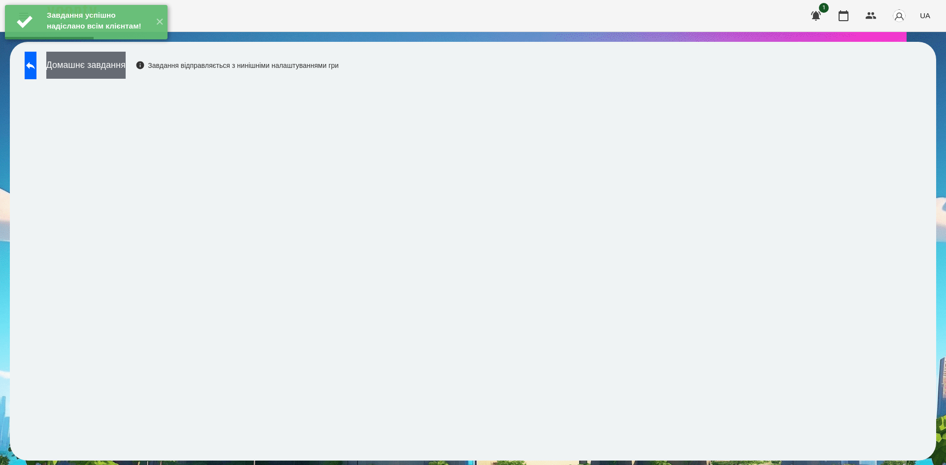
click at [126, 75] on button "Домашнє завдання" at bounding box center [85, 65] width 79 height 27
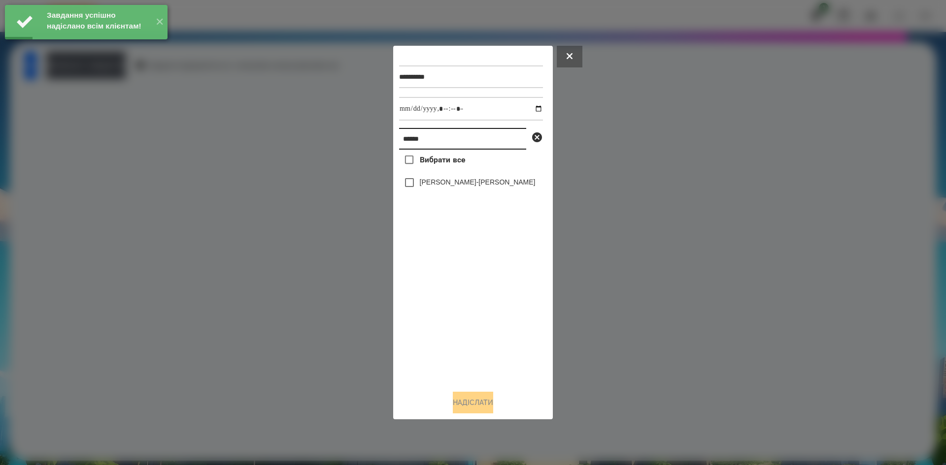
drag, startPoint x: 435, startPoint y: 135, endPoint x: 226, endPoint y: 160, distance: 210.2
click at [226, 160] on div "**********" at bounding box center [473, 232] width 946 height 465
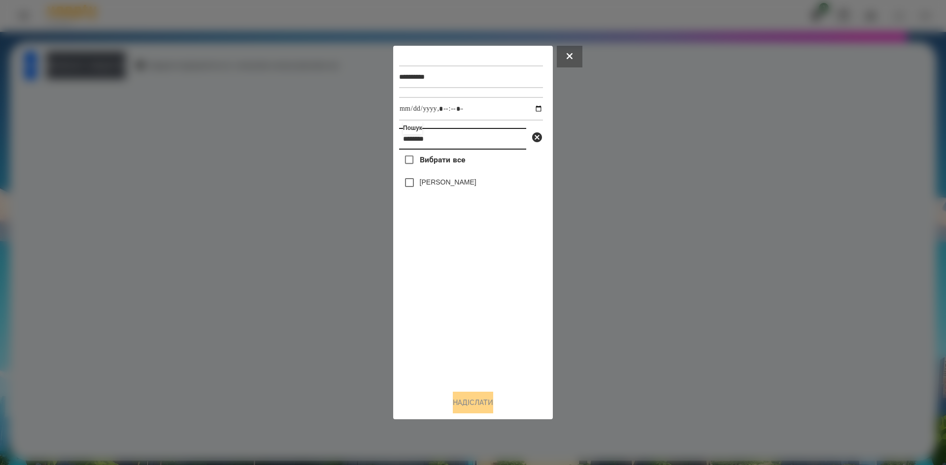
type input "********"
click at [529, 106] on input "datetime-local" at bounding box center [471, 109] width 144 height 24
type input "**********"
click at [440, 298] on div "Вибрати все [PERSON_NAME]" at bounding box center [471, 266] width 144 height 233
click at [481, 407] on button "Надіслати" at bounding box center [473, 403] width 40 height 22
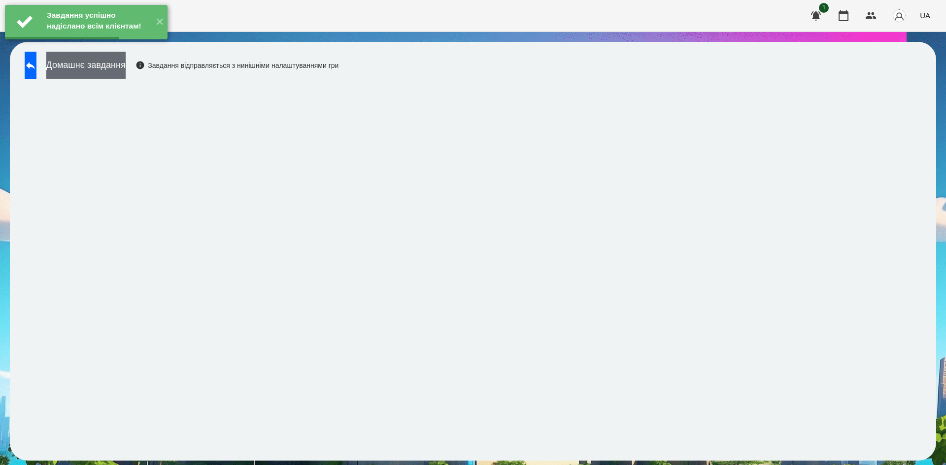
click at [126, 69] on button "Домашнє завдання" at bounding box center [85, 65] width 79 height 27
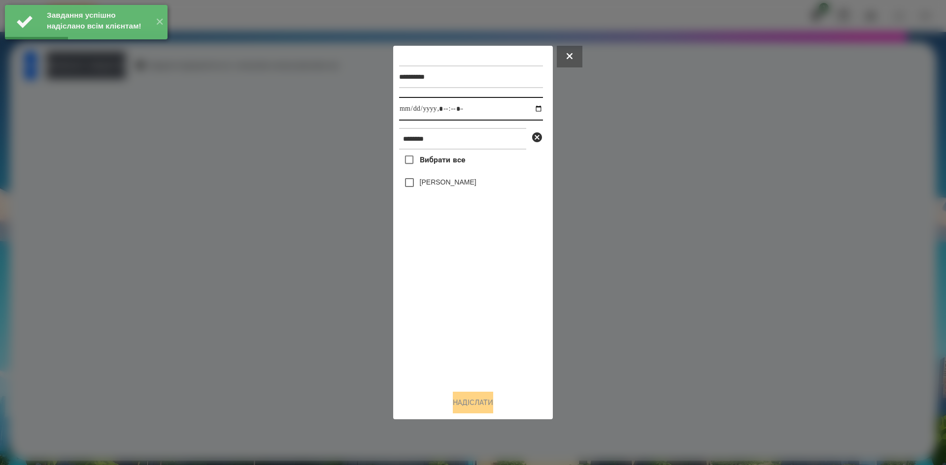
click at [530, 107] on input "datetime-local" at bounding box center [471, 109] width 144 height 24
type input "**********"
click at [409, 197] on div "Вибрати все [PERSON_NAME]" at bounding box center [471, 266] width 144 height 233
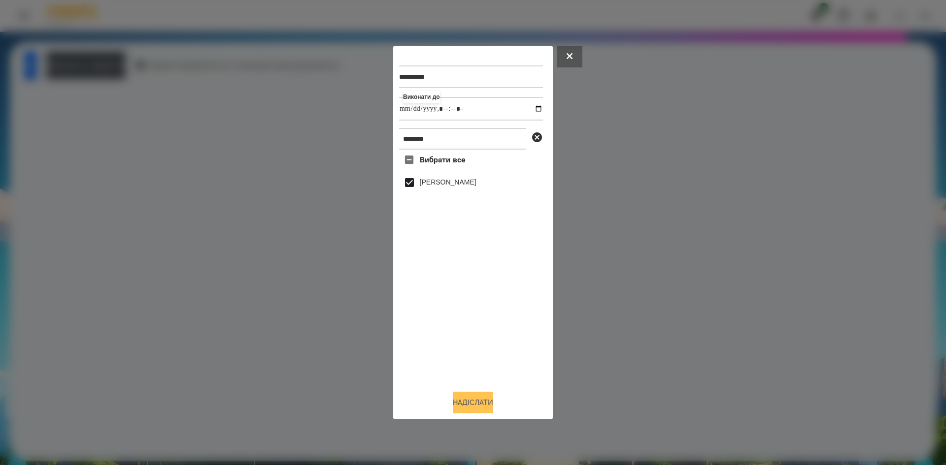
click at [459, 395] on button "Надіслати" at bounding box center [473, 403] width 40 height 22
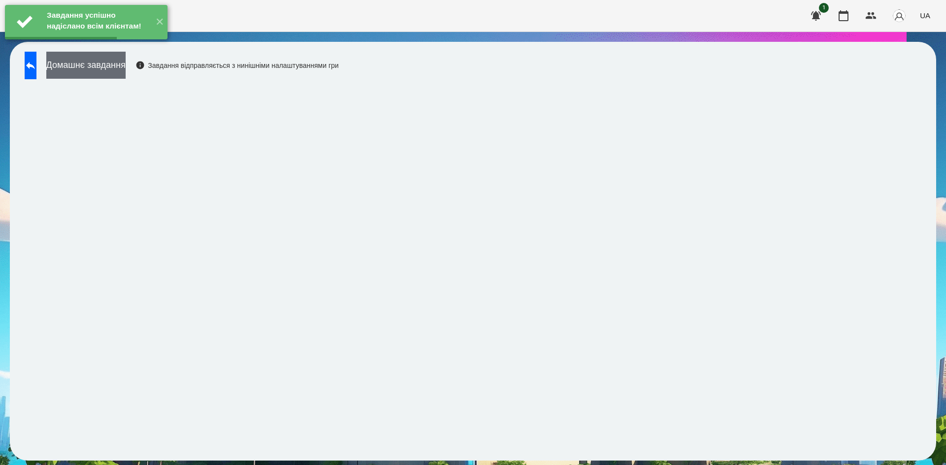
click at [126, 71] on button "Домашнє завдання" at bounding box center [85, 65] width 79 height 27
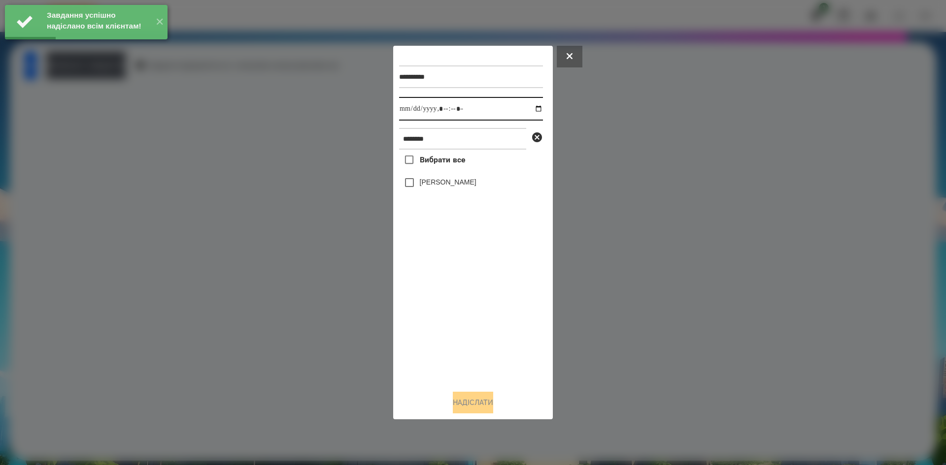
click at [529, 112] on input "datetime-local" at bounding box center [471, 109] width 144 height 24
type input "**********"
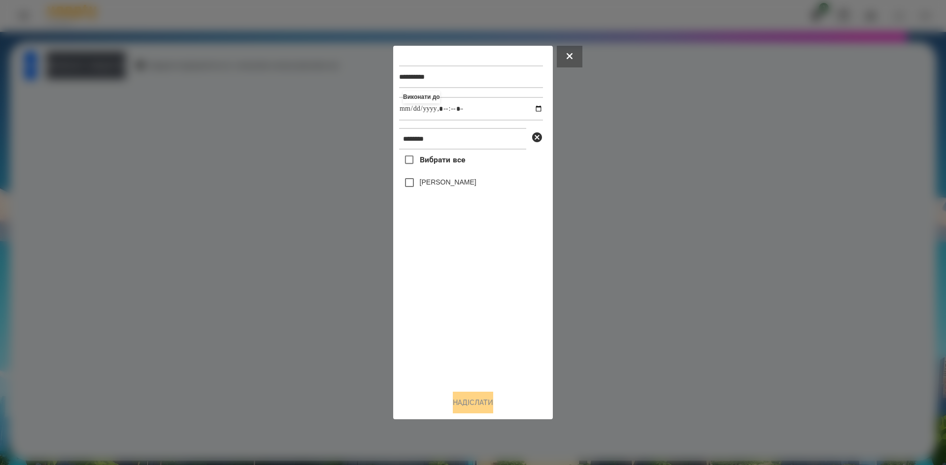
click at [462, 332] on div "Вибрати все [PERSON_NAME]" at bounding box center [471, 266] width 144 height 233
click at [465, 413] on button "Надіслати" at bounding box center [473, 403] width 40 height 22
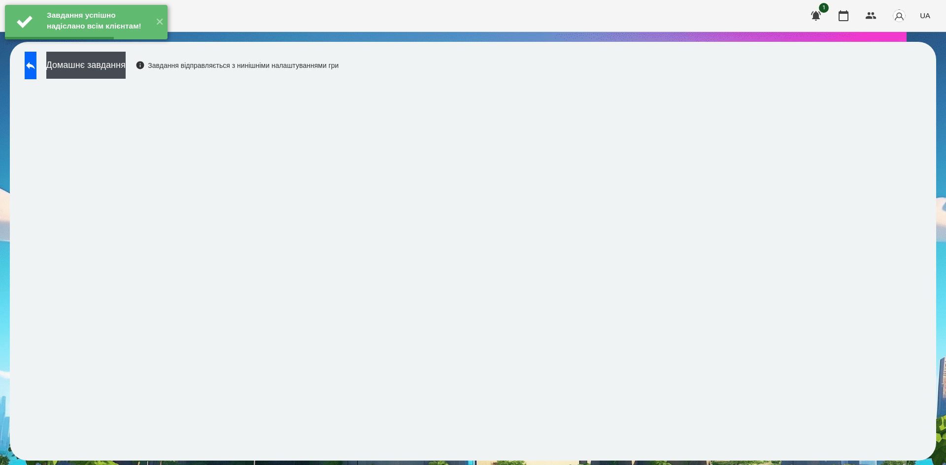
click at [126, 68] on button "Домашнє завдання" at bounding box center [85, 65] width 79 height 27
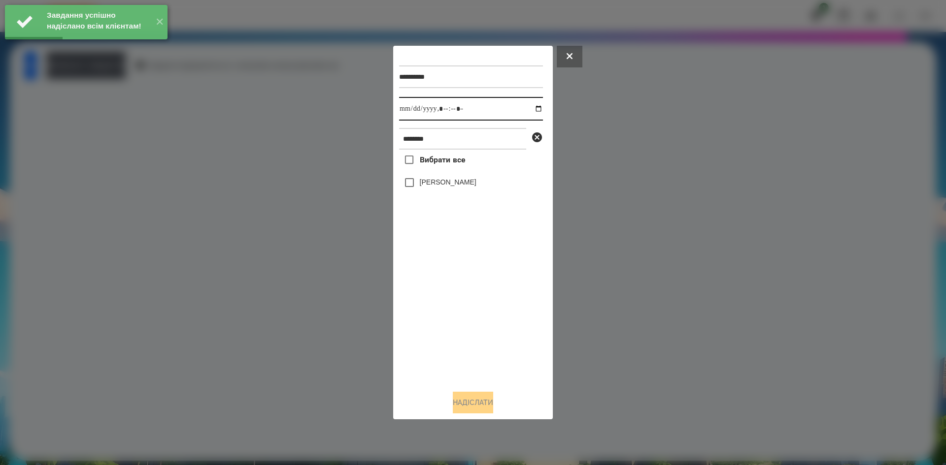
click at [533, 111] on input "datetime-local" at bounding box center [471, 109] width 144 height 24
type input "**********"
click at [434, 312] on div "Вибрати все [PERSON_NAME]" at bounding box center [471, 266] width 144 height 233
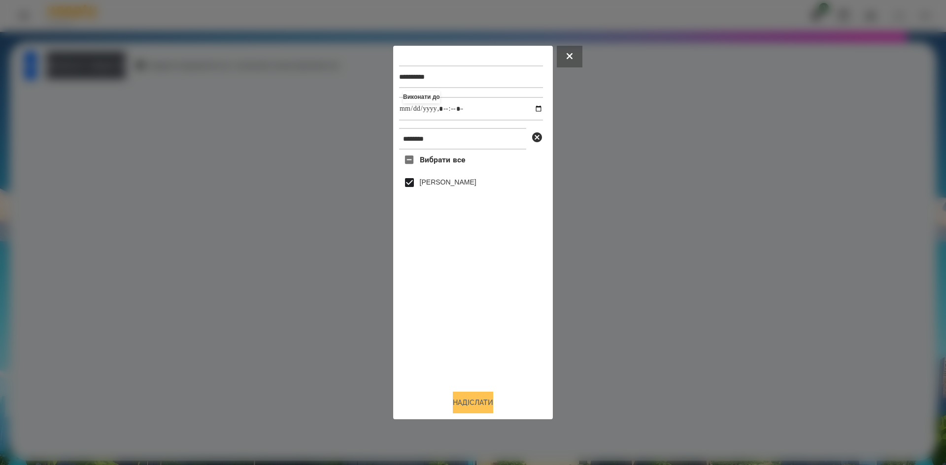
click at [459, 407] on button "Надіслати" at bounding box center [473, 403] width 40 height 22
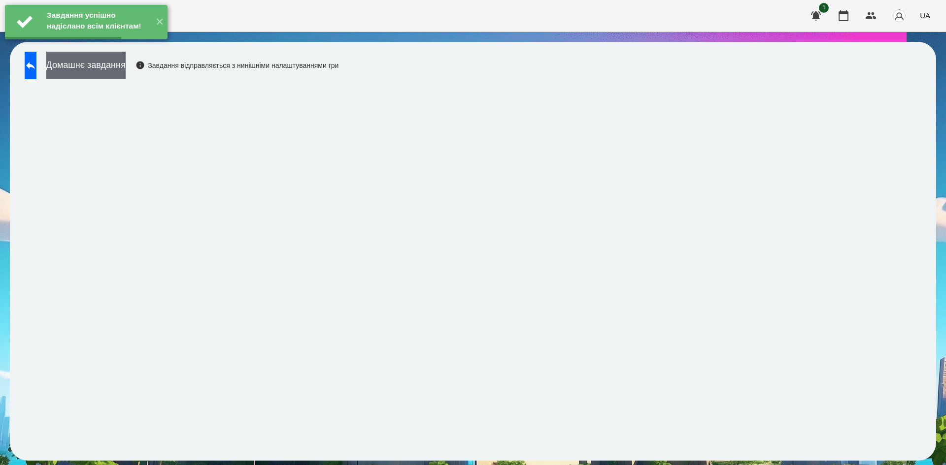
click at [126, 65] on button "Домашнє завдання" at bounding box center [85, 65] width 79 height 27
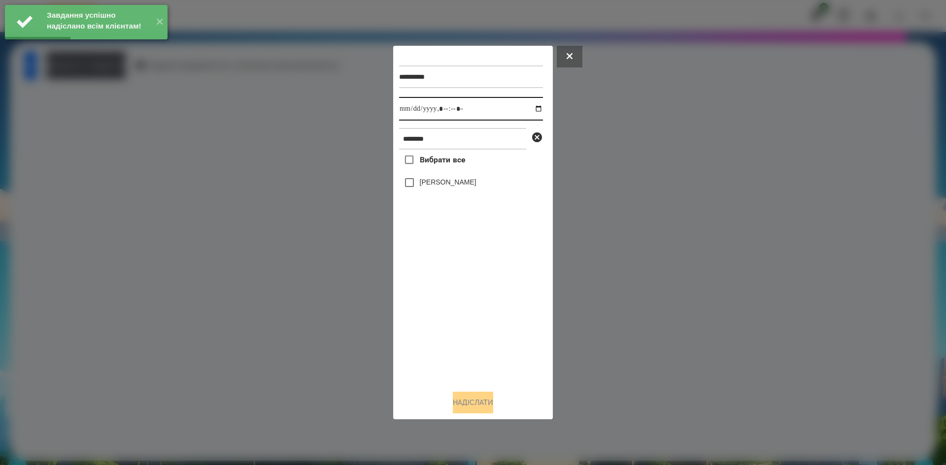
click at [529, 109] on input "datetime-local" at bounding box center [471, 109] width 144 height 24
type input "**********"
click at [432, 313] on div "Вибрати все [PERSON_NAME]" at bounding box center [471, 266] width 144 height 233
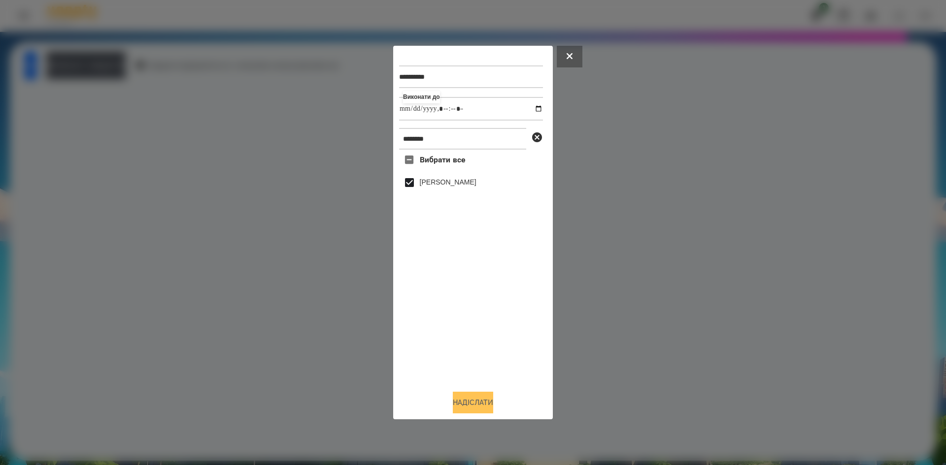
click at [460, 408] on button "Надіслати" at bounding box center [473, 403] width 40 height 22
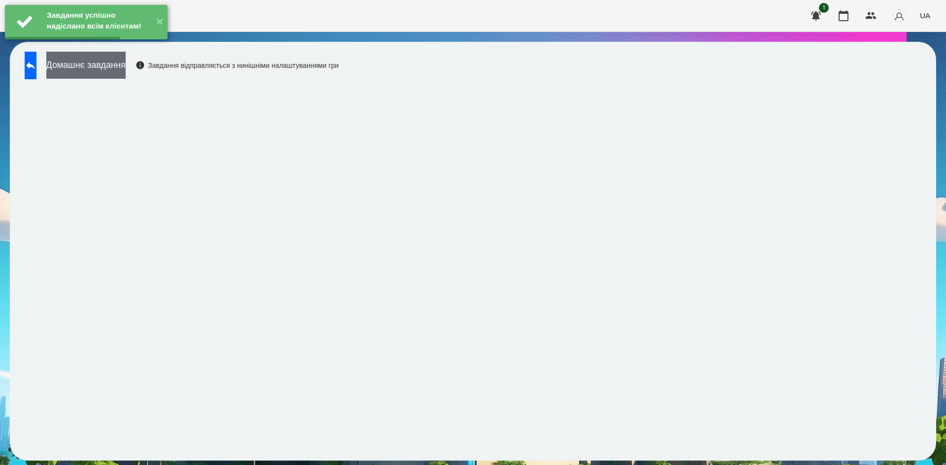
click at [126, 67] on button "Домашнє завдання" at bounding box center [85, 65] width 79 height 27
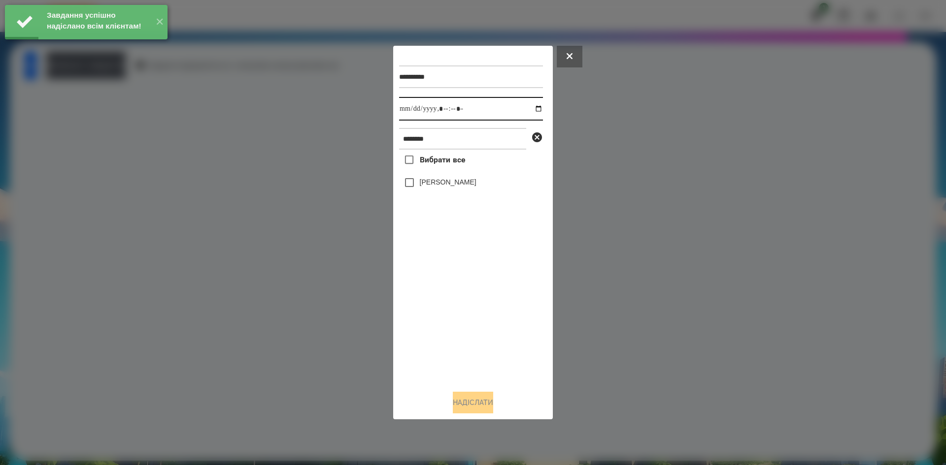
click at [531, 109] on input "datetime-local" at bounding box center [471, 109] width 144 height 24
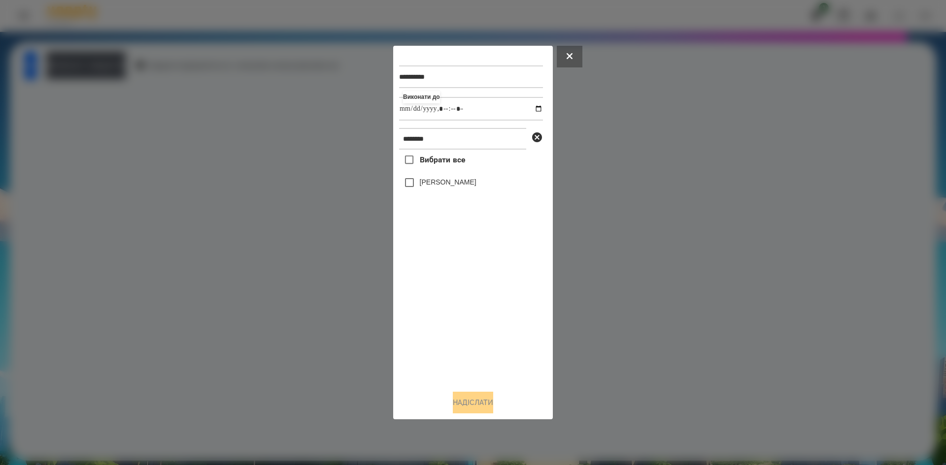
type input "**********"
click at [411, 185] on div "Вибрати все [PERSON_NAME]" at bounding box center [471, 266] width 144 height 233
click at [460, 414] on div "Надіслати" at bounding box center [473, 403] width 148 height 22
click at [468, 405] on button "Надіслати" at bounding box center [473, 403] width 40 height 22
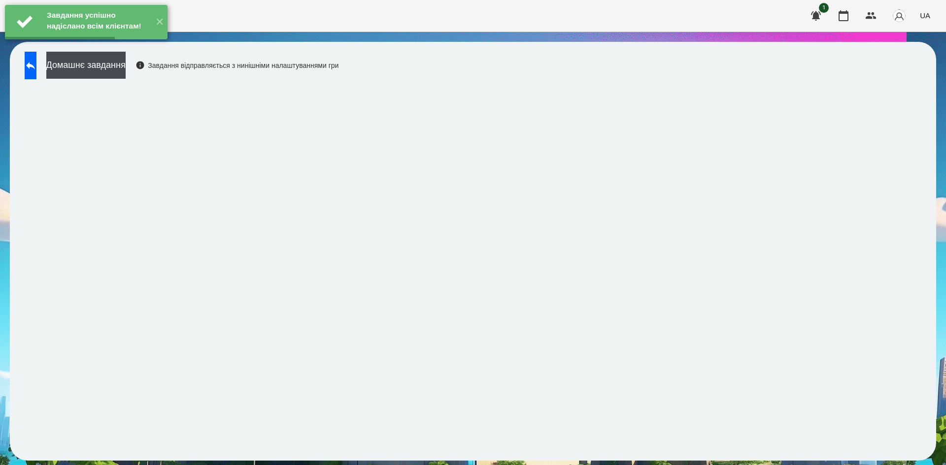
click at [126, 68] on button "Домашнє завдання" at bounding box center [85, 65] width 79 height 27
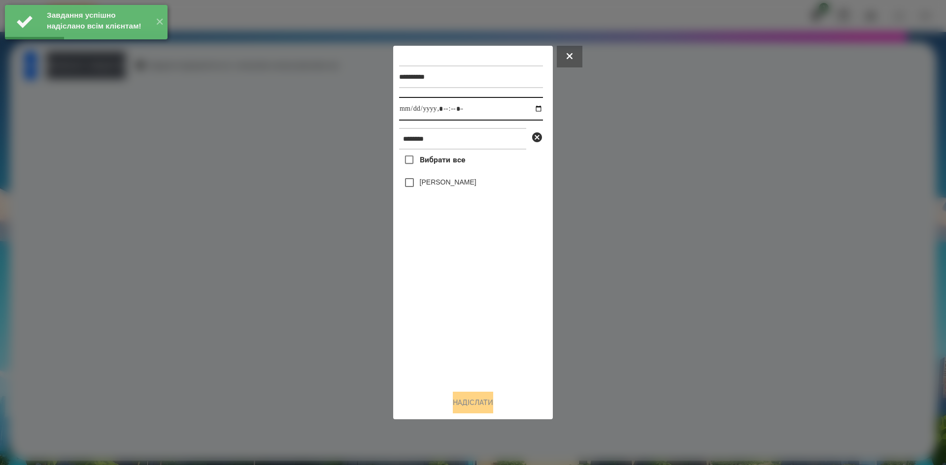
click at [531, 108] on input "datetime-local" at bounding box center [471, 109] width 144 height 24
type input "**********"
click at [448, 307] on div "Вибрати все [PERSON_NAME]" at bounding box center [471, 266] width 144 height 233
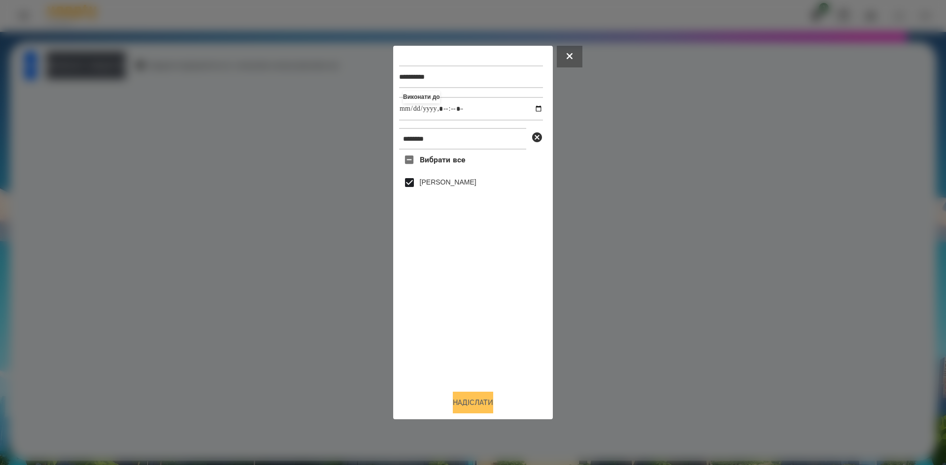
click at [459, 412] on button "Надіслати" at bounding box center [473, 403] width 40 height 22
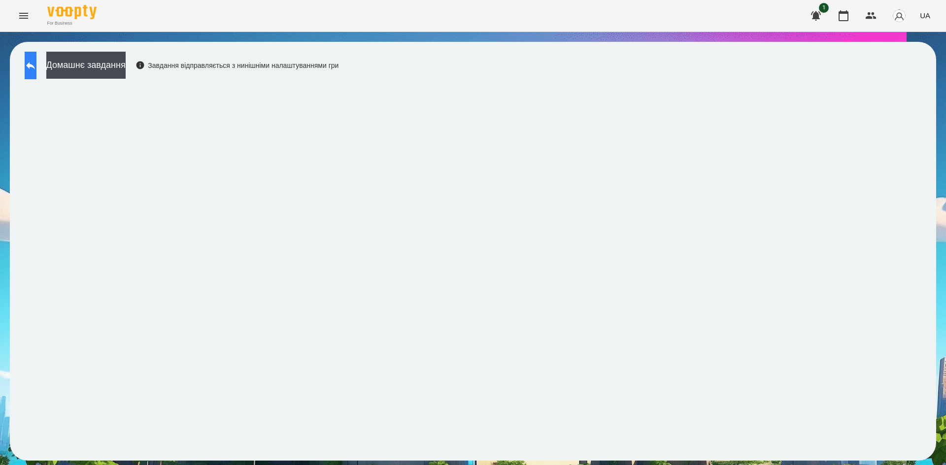
click at [36, 71] on button at bounding box center [31, 66] width 12 height 28
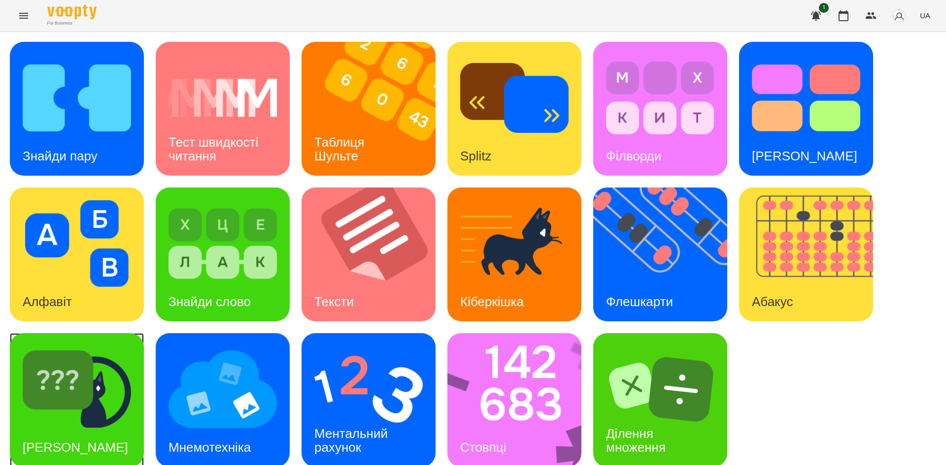
click at [79, 412] on img at bounding box center [77, 389] width 108 height 87
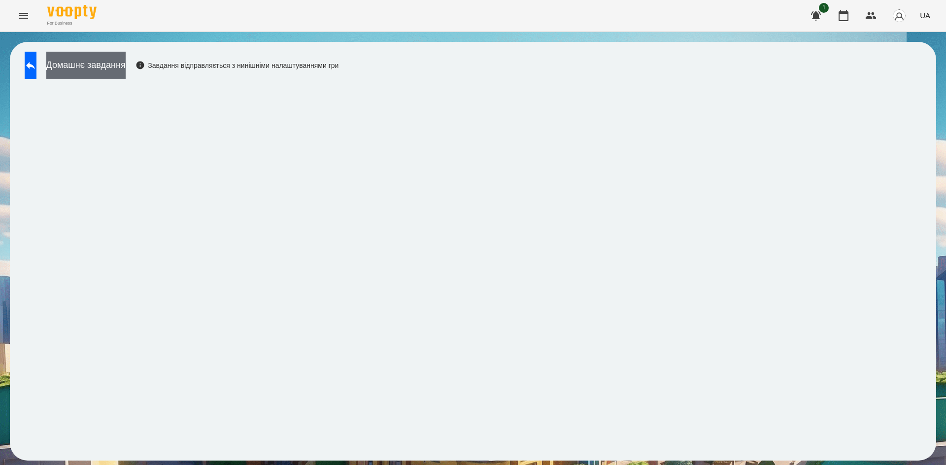
click at [126, 61] on button "Домашнє завдання" at bounding box center [85, 65] width 79 height 27
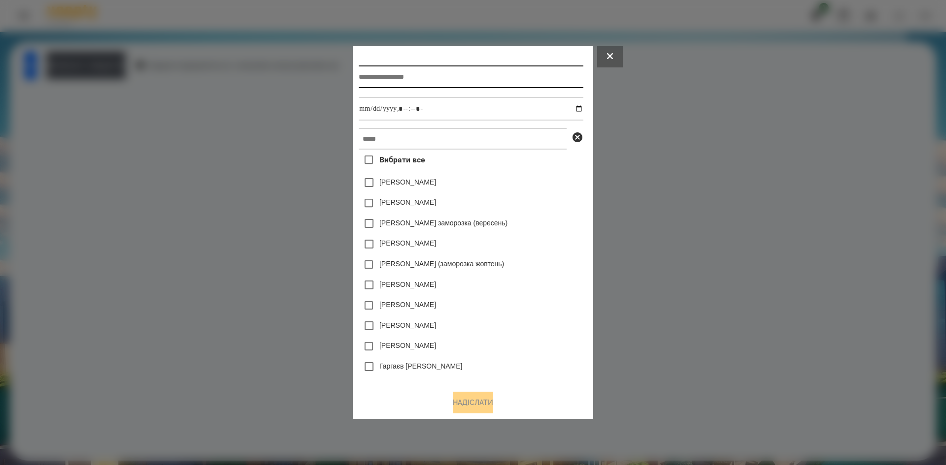
click at [417, 84] on input "text" at bounding box center [471, 77] width 224 height 23
type input "**********"
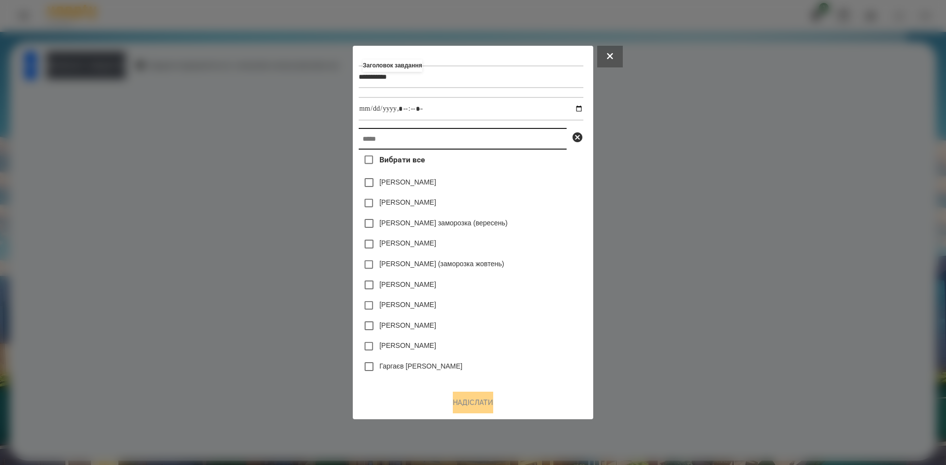
click at [406, 147] on input "text" at bounding box center [463, 139] width 208 height 22
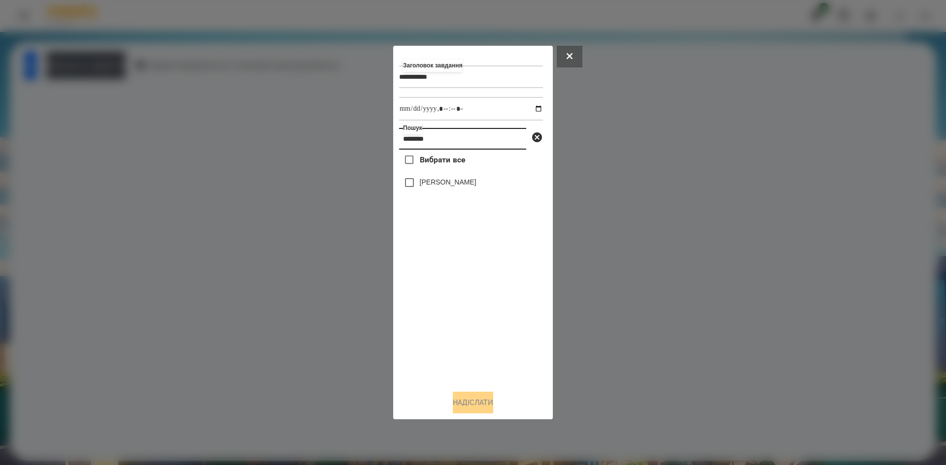
type input "********"
click at [530, 109] on input "datetime-local" at bounding box center [471, 109] width 144 height 24
type input "**********"
click at [411, 188] on div "Вибрати все [PERSON_NAME]" at bounding box center [471, 266] width 144 height 233
click at [473, 402] on button "Надіслати" at bounding box center [473, 403] width 40 height 22
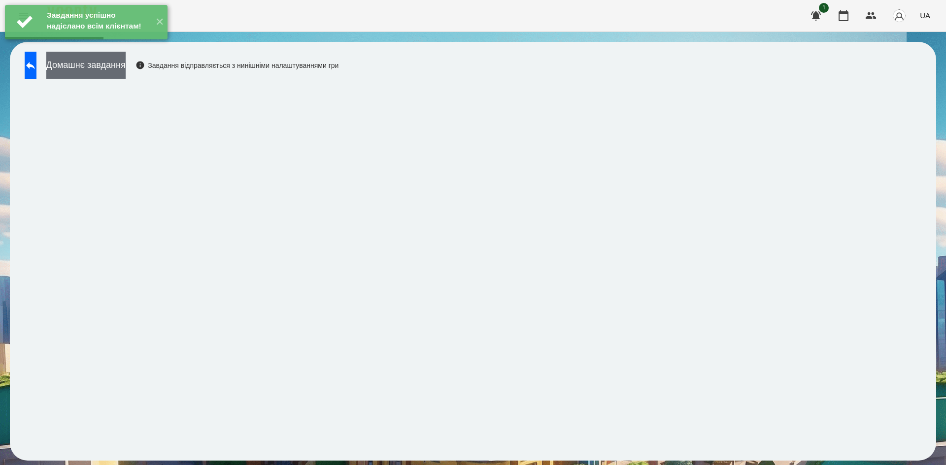
click at [126, 66] on button "Домашнє завдання" at bounding box center [85, 65] width 79 height 27
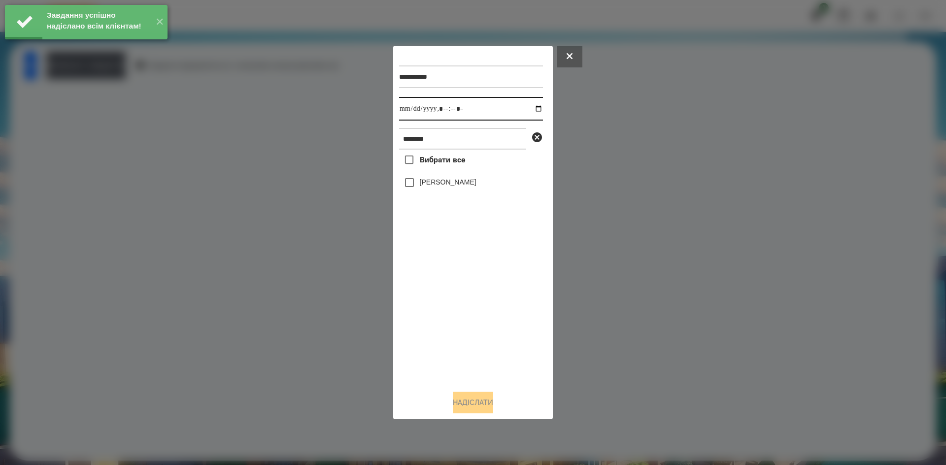
click at [528, 108] on input "datetime-local" at bounding box center [471, 109] width 144 height 24
type input "**********"
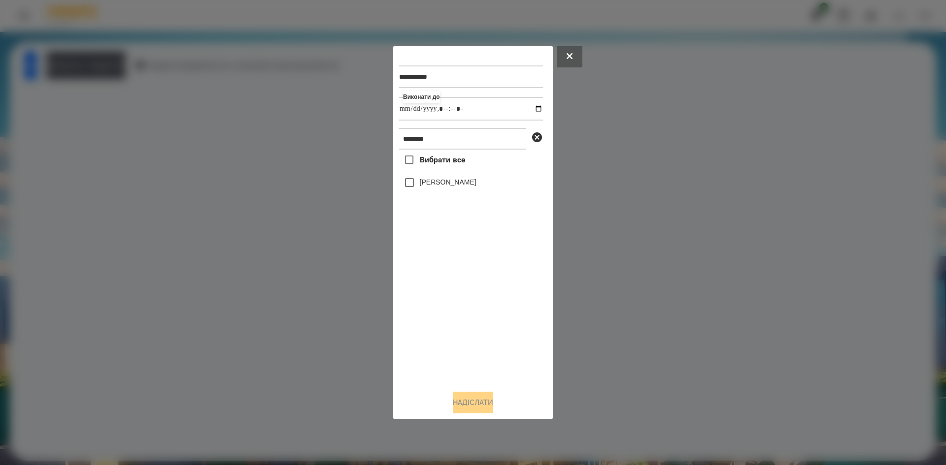
click at [409, 188] on div "Вибрати все [PERSON_NAME]" at bounding box center [471, 266] width 144 height 233
click at [474, 406] on button "Надіслати" at bounding box center [473, 403] width 40 height 22
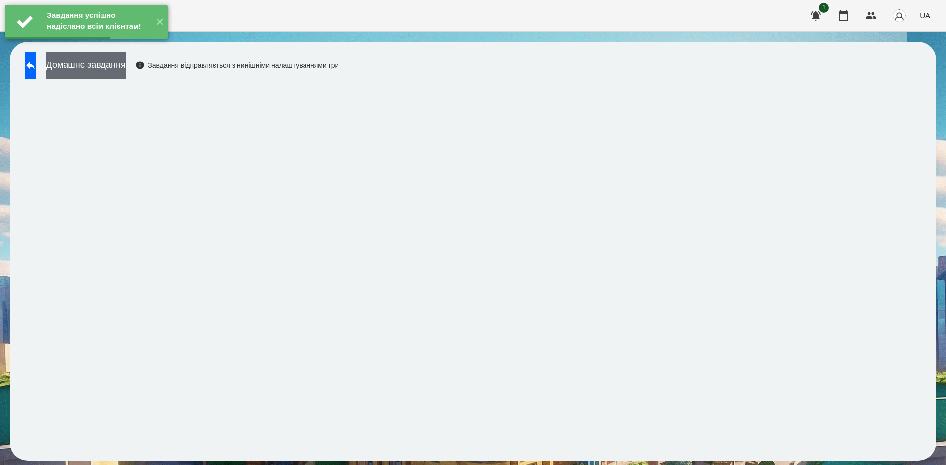
click at [126, 72] on button "Домашнє завдання" at bounding box center [85, 65] width 79 height 27
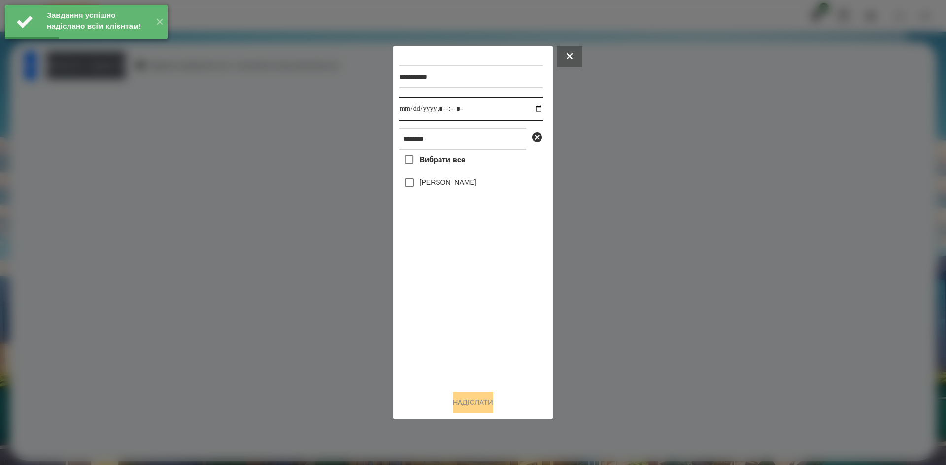
click at [529, 110] on input "datetime-local" at bounding box center [471, 109] width 144 height 24
type input "**********"
click at [410, 184] on div "Вибрати все [PERSON_NAME]" at bounding box center [471, 266] width 144 height 233
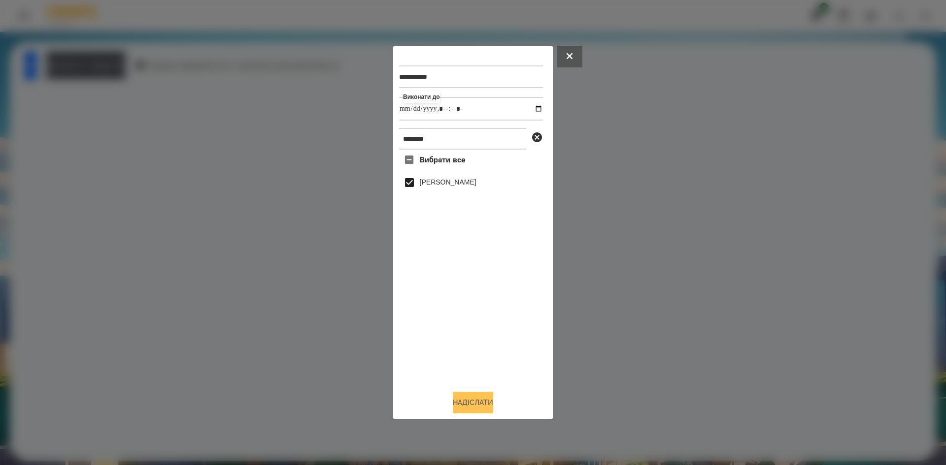
click at [460, 396] on button "Надіслати" at bounding box center [473, 403] width 40 height 22
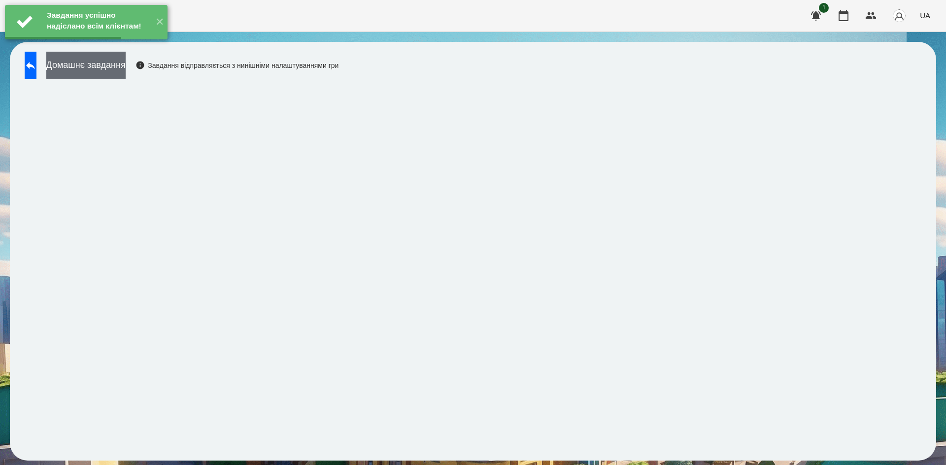
click at [126, 66] on button "Домашнє завдання" at bounding box center [85, 65] width 79 height 27
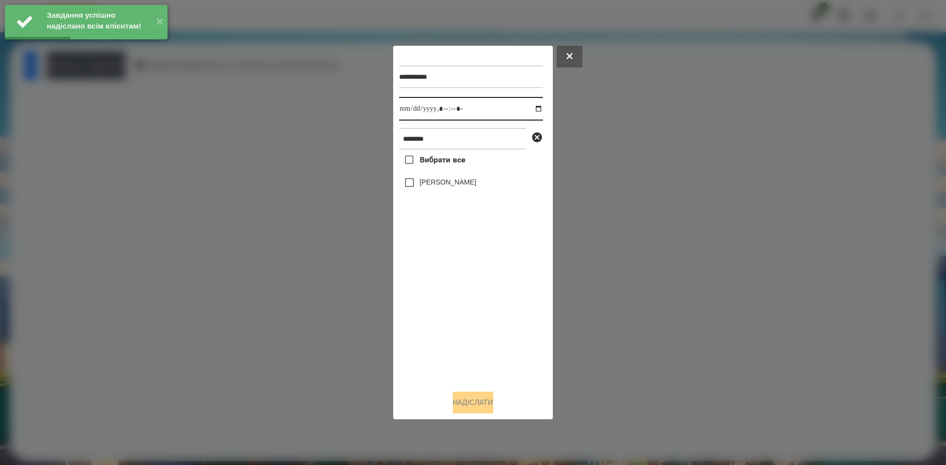
click at [531, 108] on input "datetime-local" at bounding box center [471, 109] width 144 height 24
type input "**********"
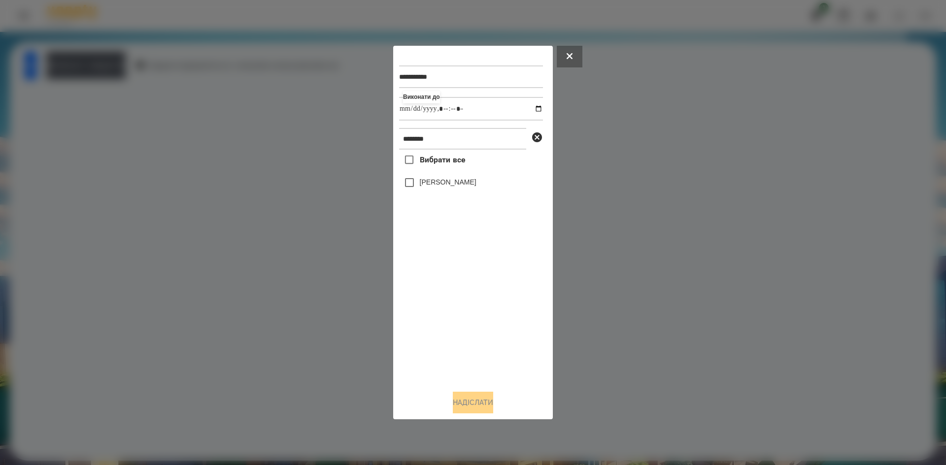
click at [408, 191] on div "Вибрати все [PERSON_NAME]" at bounding box center [471, 266] width 144 height 233
click at [461, 399] on button "Надіслати" at bounding box center [473, 403] width 40 height 22
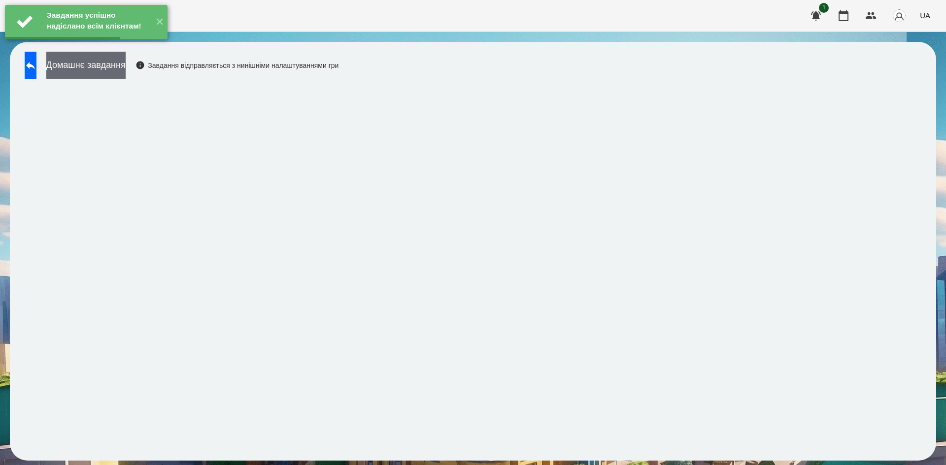
click at [126, 74] on button "Домашнє завдання" at bounding box center [85, 65] width 79 height 27
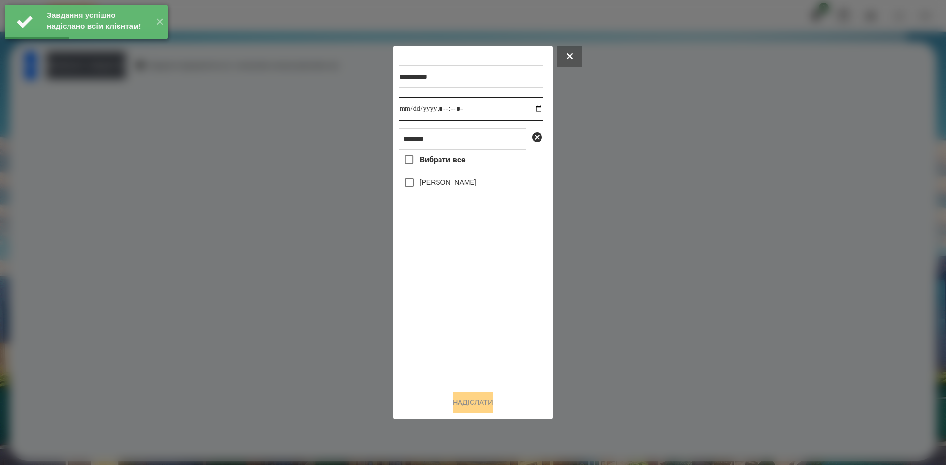
click at [531, 109] on input "datetime-local" at bounding box center [471, 109] width 144 height 24
type input "**********"
click at [426, 277] on div "Вибрати все [PERSON_NAME]" at bounding box center [471, 266] width 144 height 233
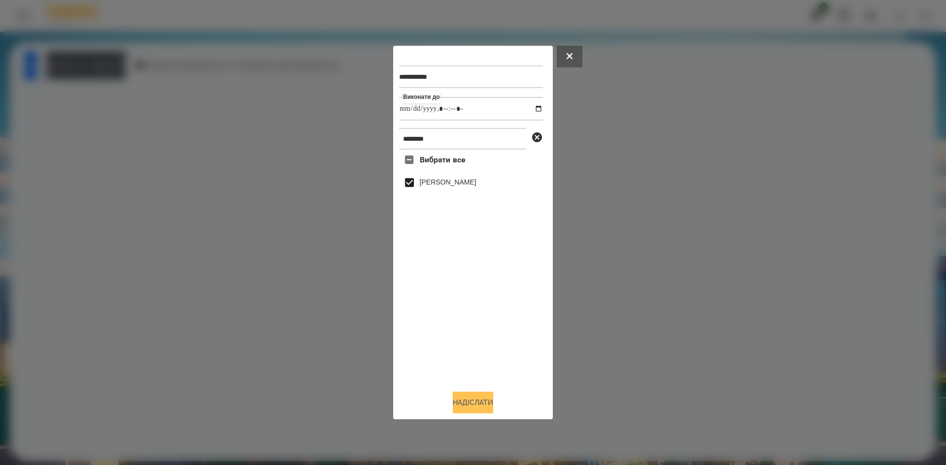
click at [457, 401] on button "Надіслати" at bounding box center [473, 403] width 40 height 22
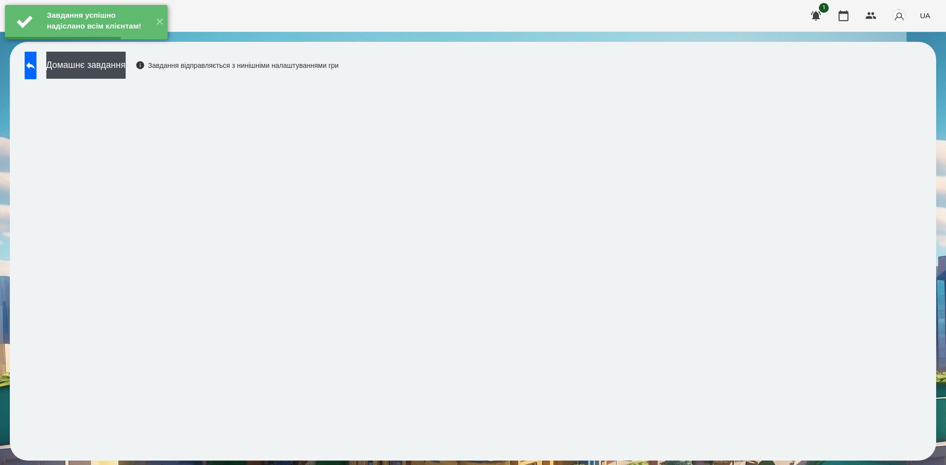
click at [126, 74] on button "Домашнє завдання" at bounding box center [85, 65] width 79 height 27
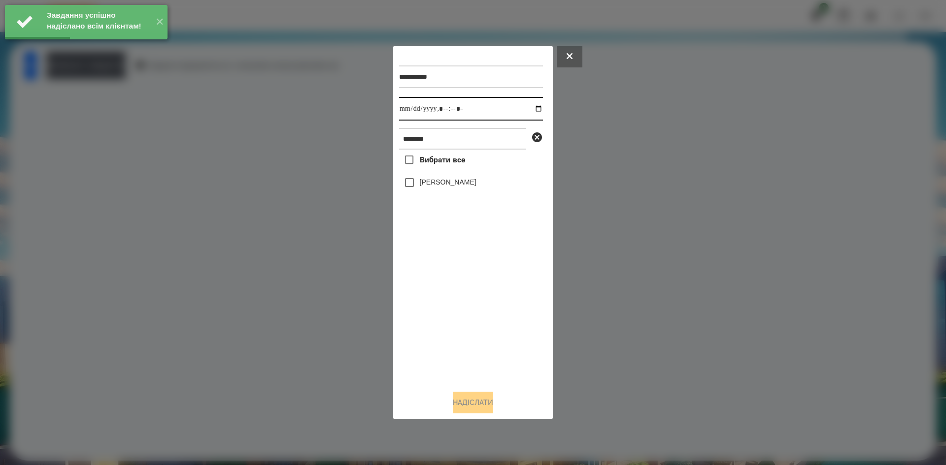
click at [528, 110] on input "datetime-local" at bounding box center [471, 109] width 144 height 24
type input "**********"
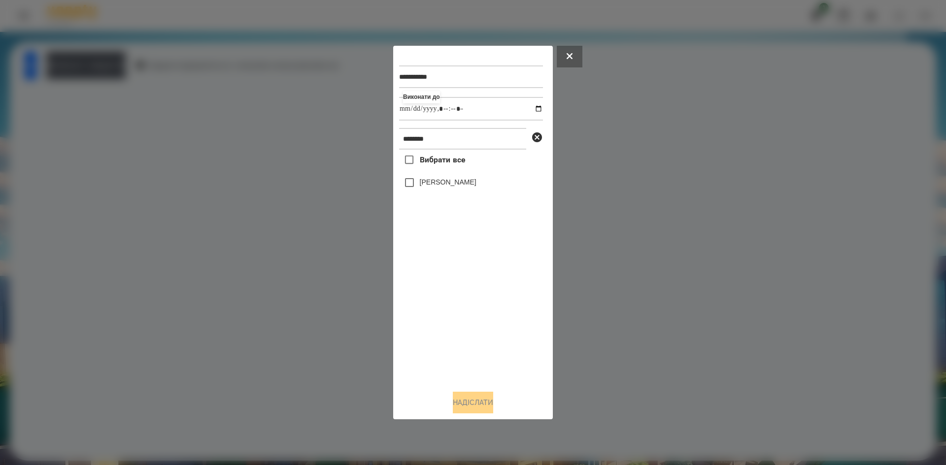
click at [409, 182] on div "Вибрати все [PERSON_NAME]" at bounding box center [471, 266] width 144 height 233
click at [458, 408] on button "Надіслати" at bounding box center [473, 403] width 40 height 22
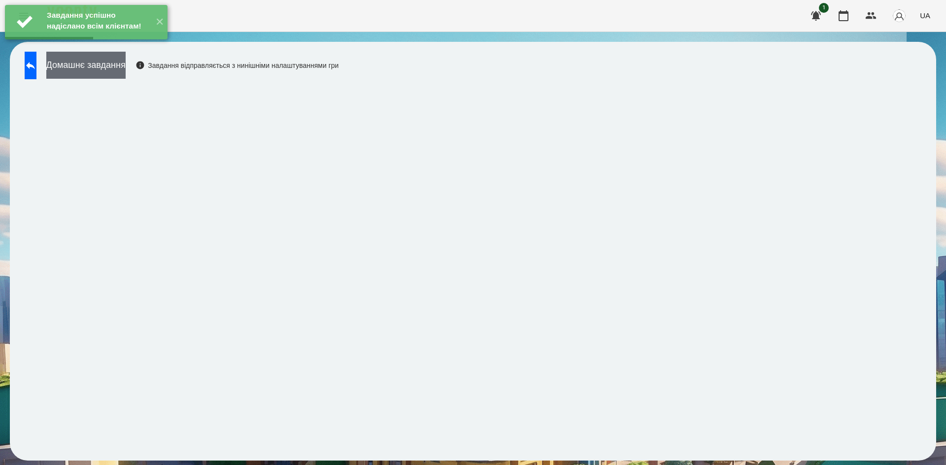
click at [126, 68] on button "Домашнє завдання" at bounding box center [85, 65] width 79 height 27
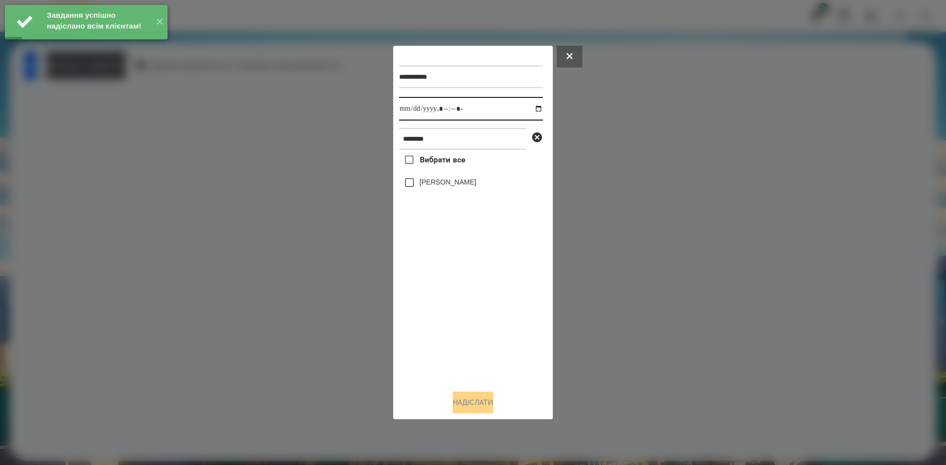
click at [530, 104] on input "datetime-local" at bounding box center [471, 109] width 144 height 24
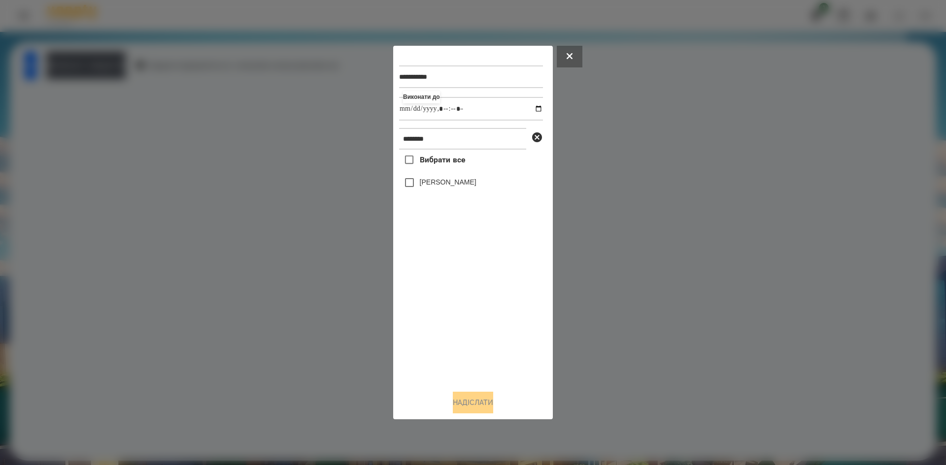
type input "**********"
click at [412, 189] on div "Вибрати все [PERSON_NAME]" at bounding box center [471, 266] width 144 height 233
click at [474, 402] on button "Надіслати" at bounding box center [473, 403] width 40 height 22
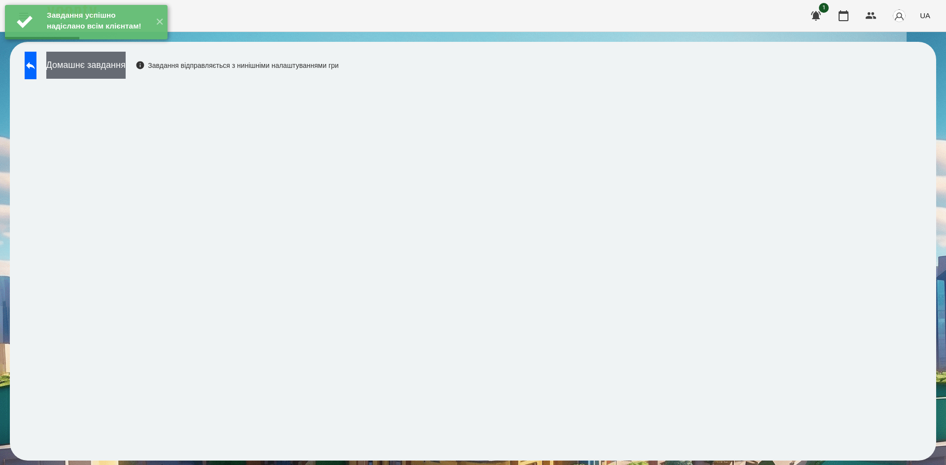
click at [126, 67] on button "Домашнє завдання" at bounding box center [85, 65] width 79 height 27
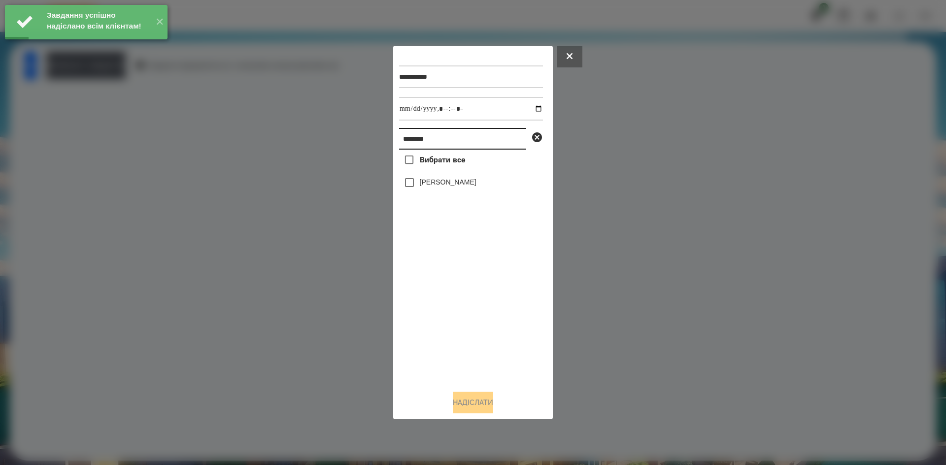
drag, startPoint x: 456, startPoint y: 132, endPoint x: 294, endPoint y: 156, distance: 163.3
click at [294, 156] on div "**********" at bounding box center [473, 232] width 946 height 465
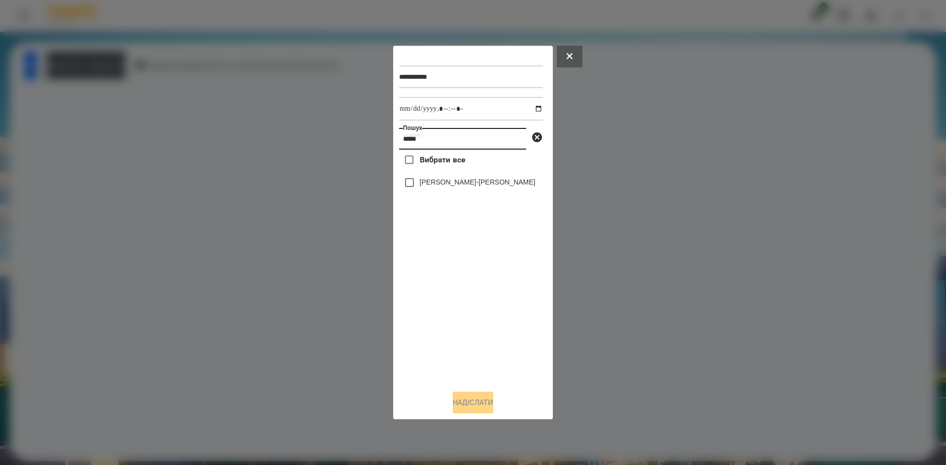
type input "*****"
click at [526, 106] on input "datetime-local" at bounding box center [471, 109] width 144 height 24
type input "**********"
click at [408, 183] on div "Вибрати все [PERSON_NAME]-[PERSON_NAME]" at bounding box center [471, 266] width 144 height 233
click at [477, 411] on button "Надіслати" at bounding box center [473, 403] width 40 height 22
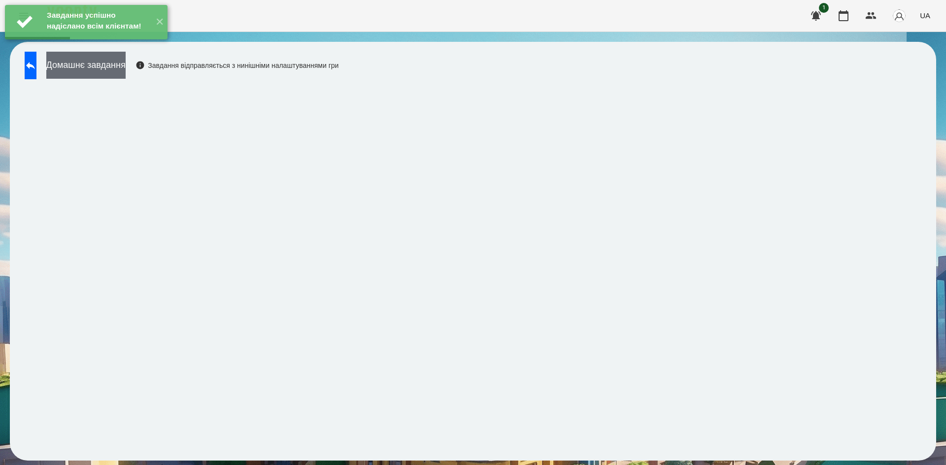
click at [126, 64] on button "Домашнє завдання" at bounding box center [85, 65] width 79 height 27
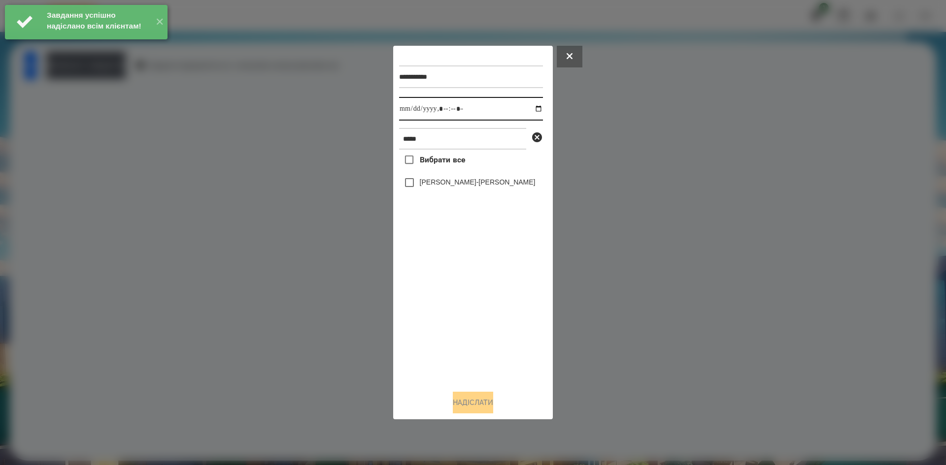
click at [530, 112] on input "datetime-local" at bounding box center [471, 109] width 144 height 24
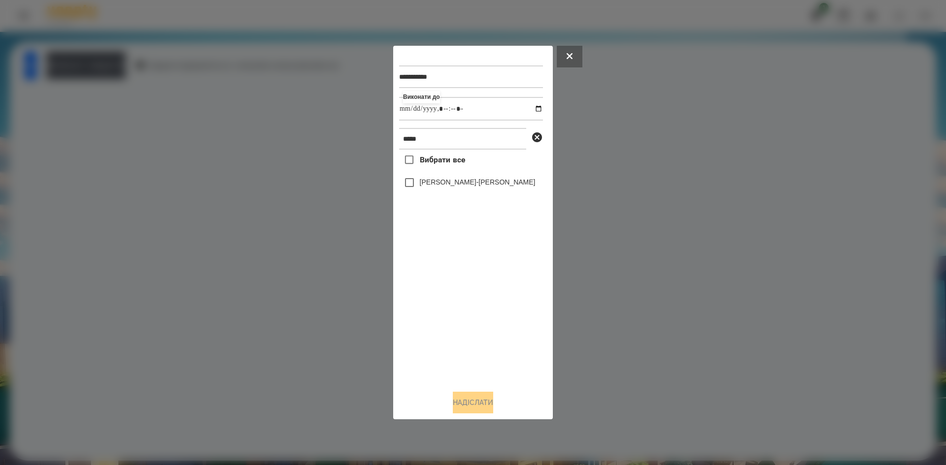
type input "**********"
click at [412, 178] on div "Вибрати все [PERSON_NAME]-[PERSON_NAME]" at bounding box center [471, 266] width 144 height 233
click at [466, 409] on button "Надіслати" at bounding box center [473, 403] width 40 height 22
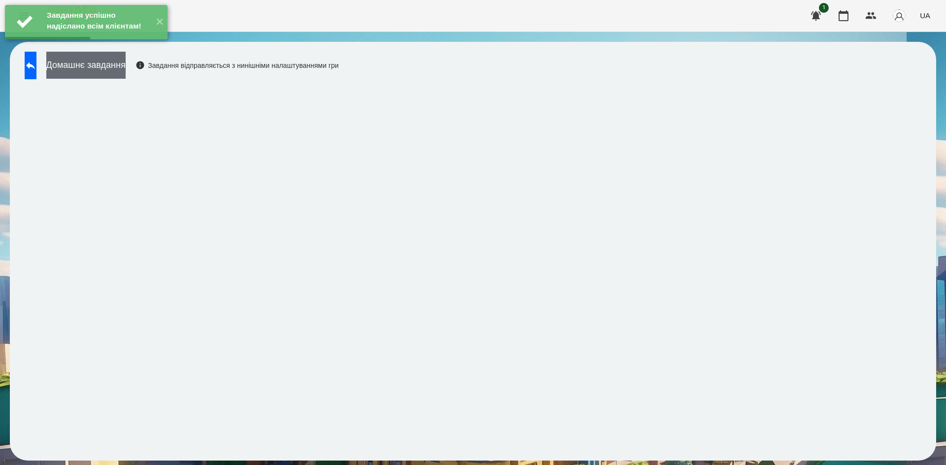
click at [126, 72] on button "Домашнє завдання" at bounding box center [85, 65] width 79 height 27
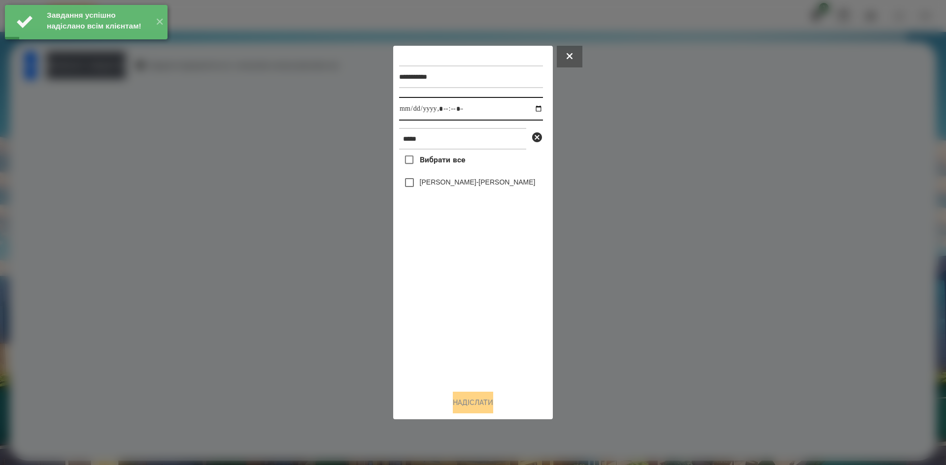
click at [529, 106] on input "datetime-local" at bounding box center [471, 109] width 144 height 24
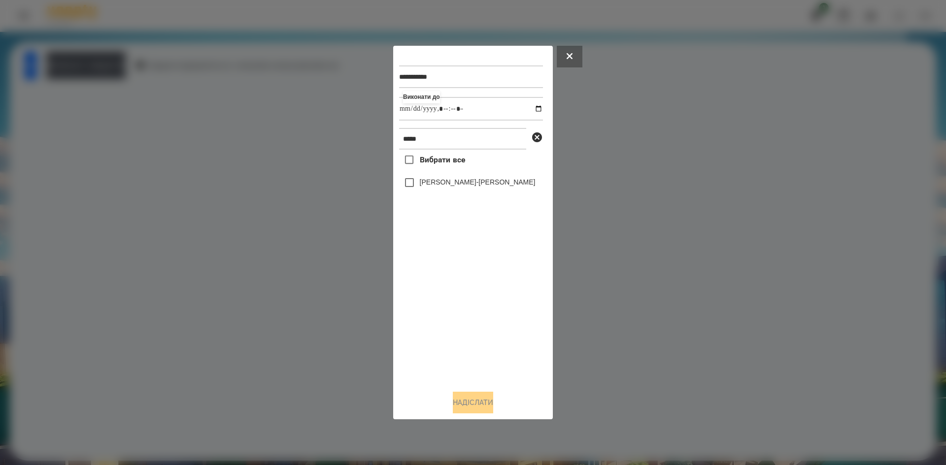
type input "**********"
click at [413, 192] on div "Вибрати все [PERSON_NAME]-[PERSON_NAME]" at bounding box center [471, 266] width 144 height 233
click at [467, 411] on button "Надіслати" at bounding box center [473, 403] width 40 height 22
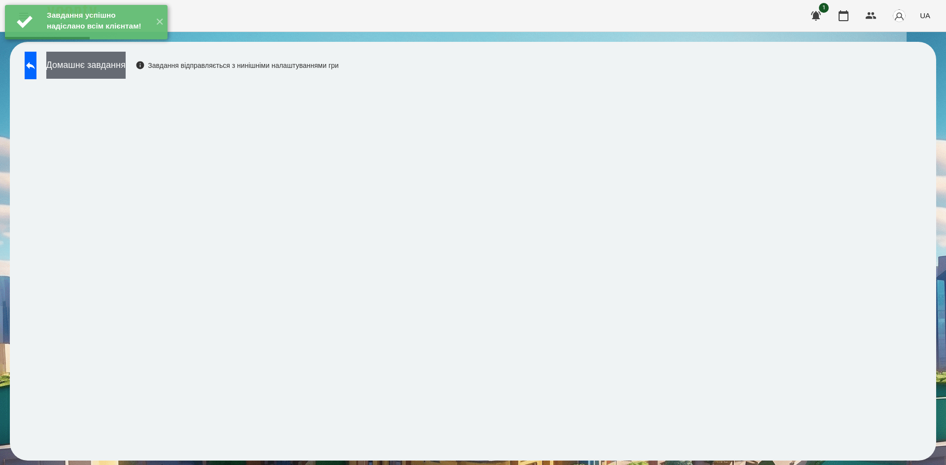
click at [126, 76] on button "Домашнє завдання" at bounding box center [85, 65] width 79 height 27
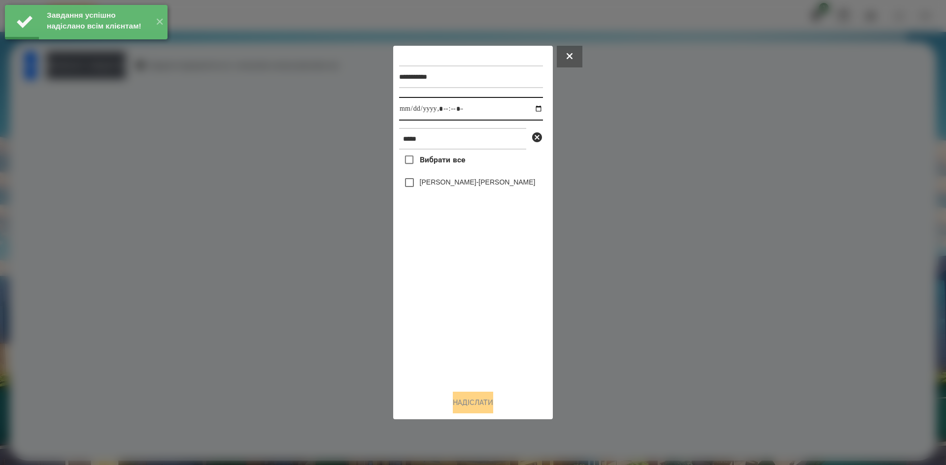
click at [534, 110] on input "datetime-local" at bounding box center [471, 109] width 144 height 24
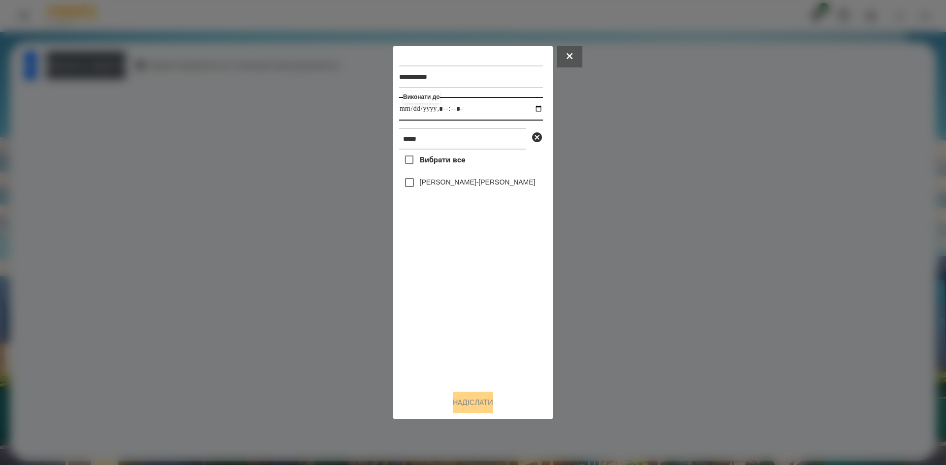
type input "**********"
click at [409, 184] on div "Вибрати все [PERSON_NAME]-[PERSON_NAME]" at bounding box center [471, 266] width 144 height 233
click at [464, 395] on button "Надіслати" at bounding box center [473, 403] width 40 height 22
